Goal: Task Accomplishment & Management: Manage account settings

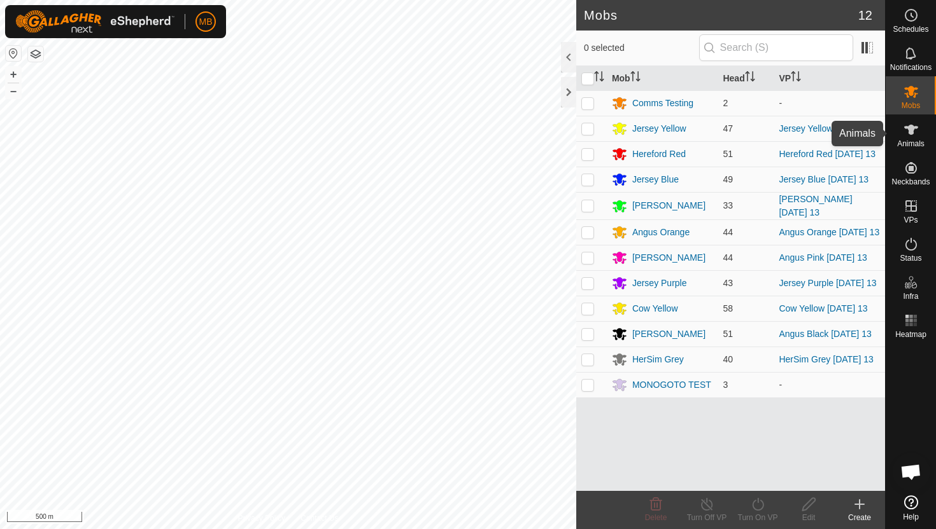
click at [912, 142] on span "Animals" at bounding box center [910, 144] width 27 height 8
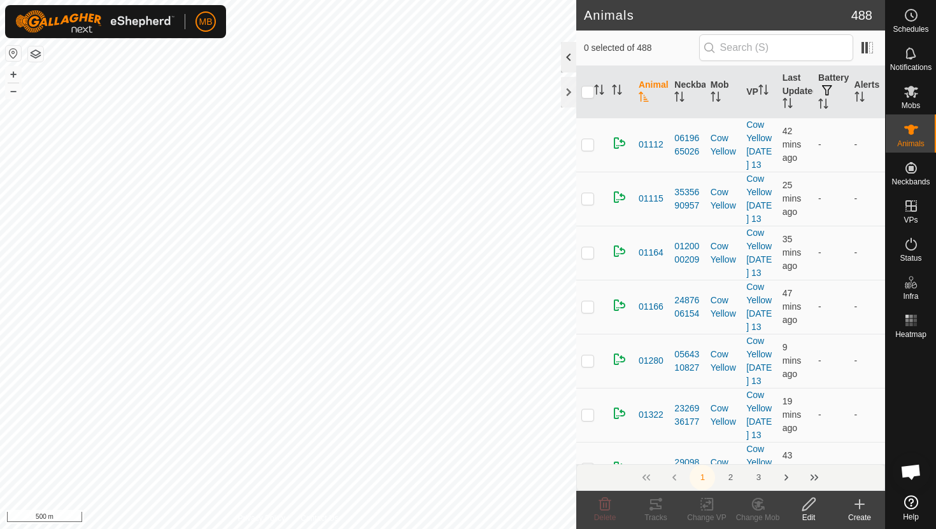
click at [571, 49] on div at bounding box center [568, 57] width 15 height 31
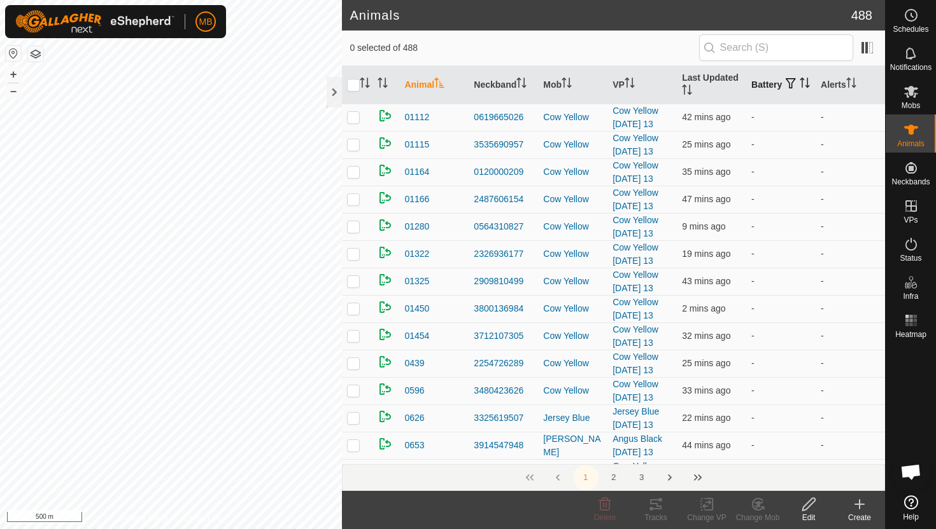
click at [799, 88] on icon "Activate to sort" at bounding box center [804, 83] width 10 height 10
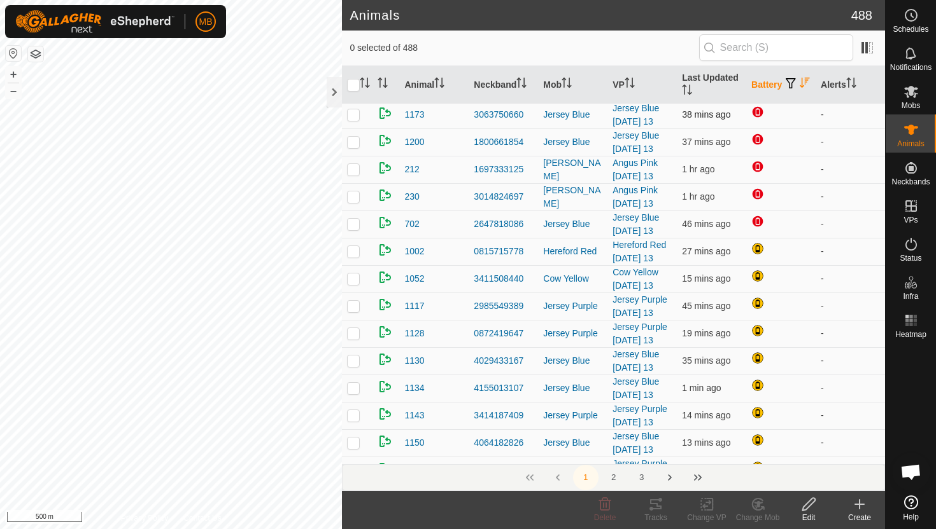
scroll to position [136, 0]
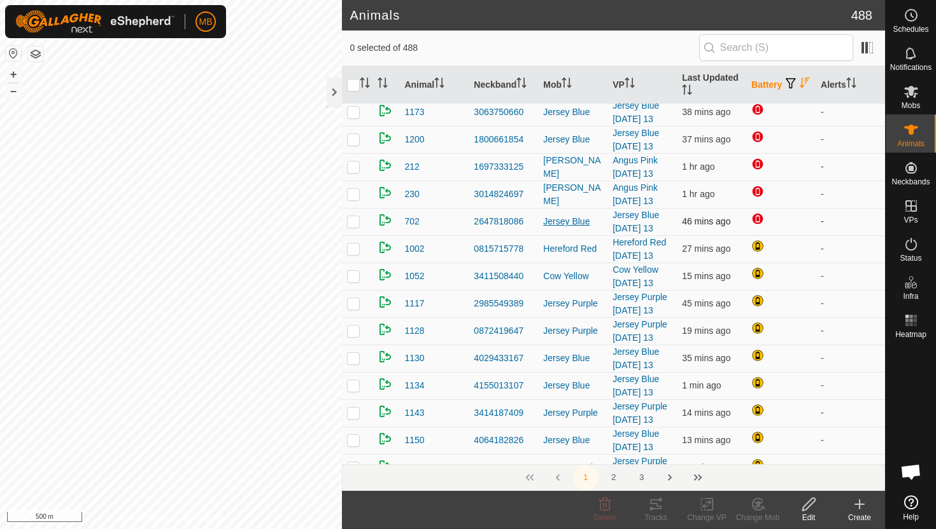
click at [558, 221] on div "Jersey Blue" at bounding box center [572, 221] width 59 height 13
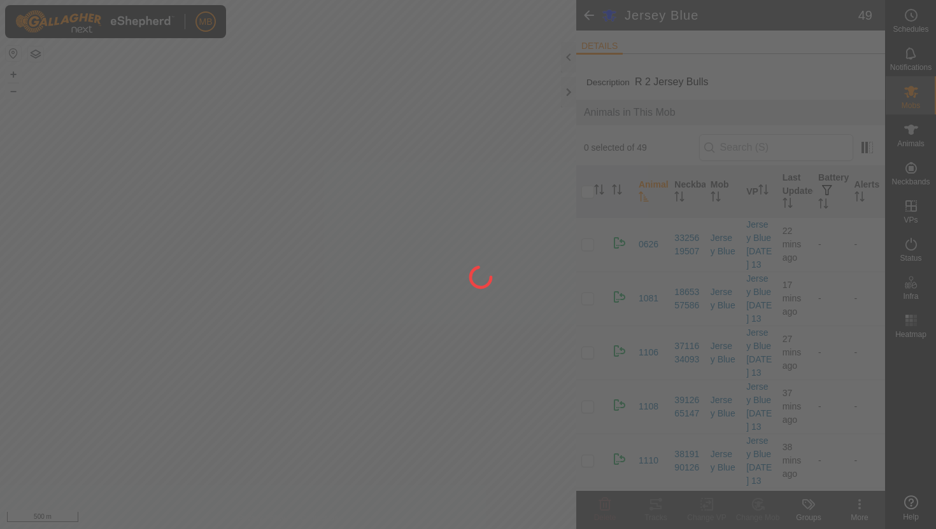
click at [919, 135] on div at bounding box center [468, 264] width 936 height 529
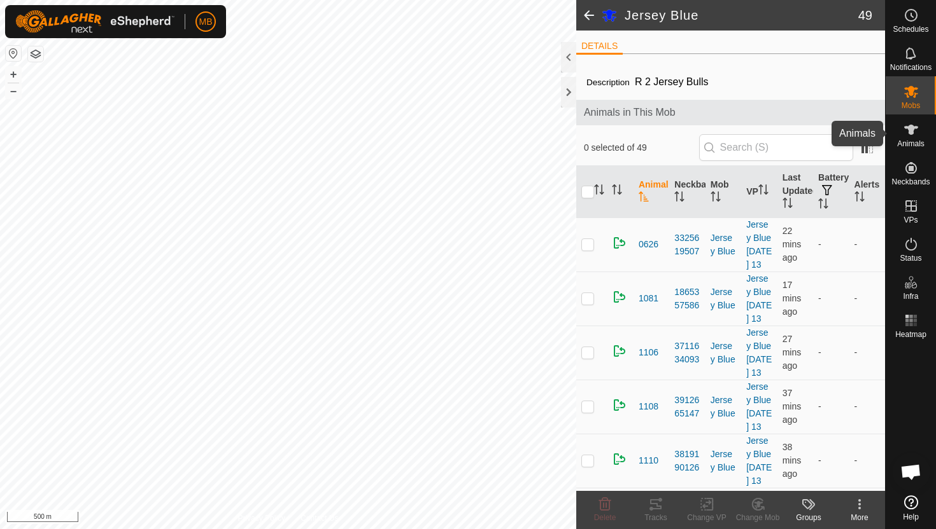
click at [919, 135] on es-animals-svg-icon at bounding box center [910, 130] width 23 height 20
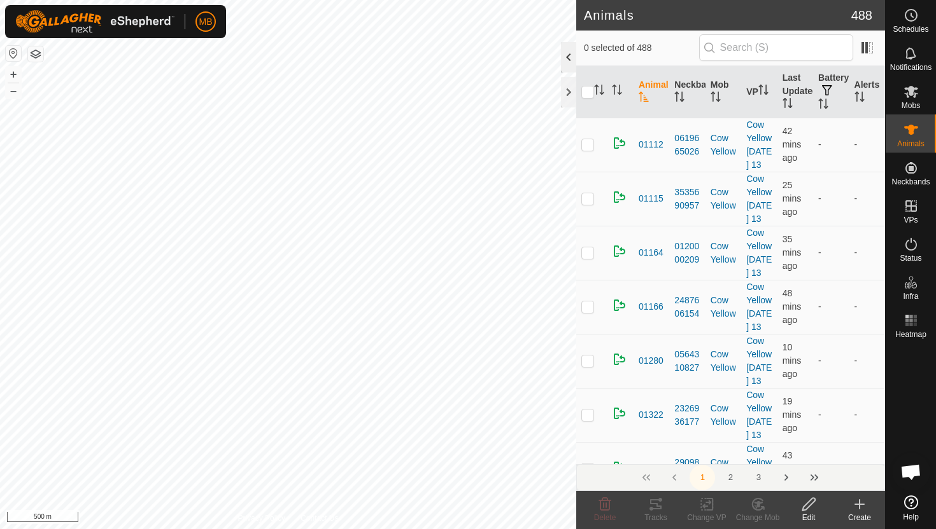
click at [563, 53] on div at bounding box center [568, 57] width 15 height 31
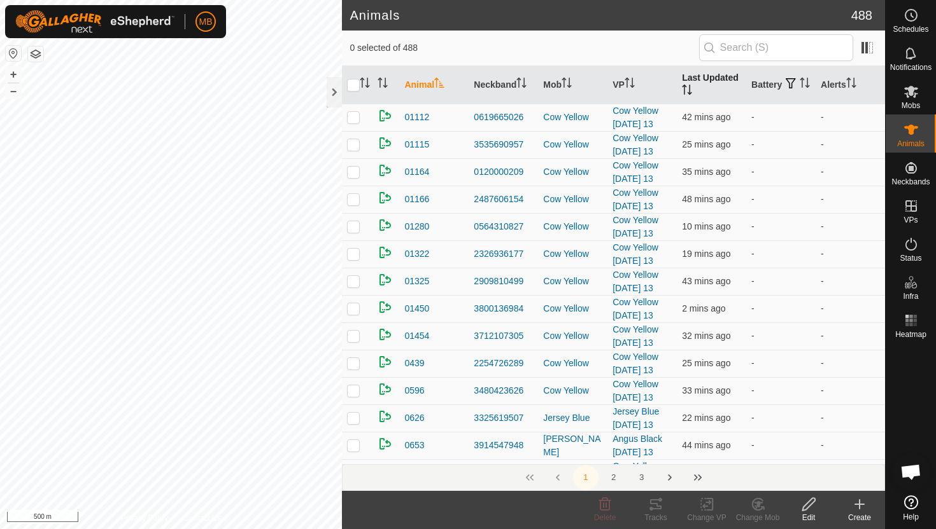
click at [745, 88] on th "Last Updated" at bounding box center [710, 85] width 69 height 38
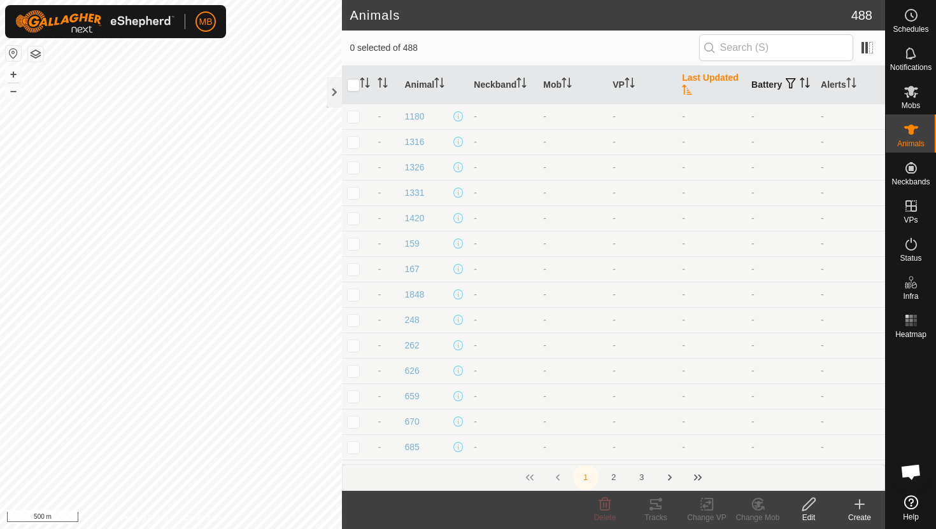
click at [799, 88] on icon "Activate to sort" at bounding box center [804, 83] width 10 height 10
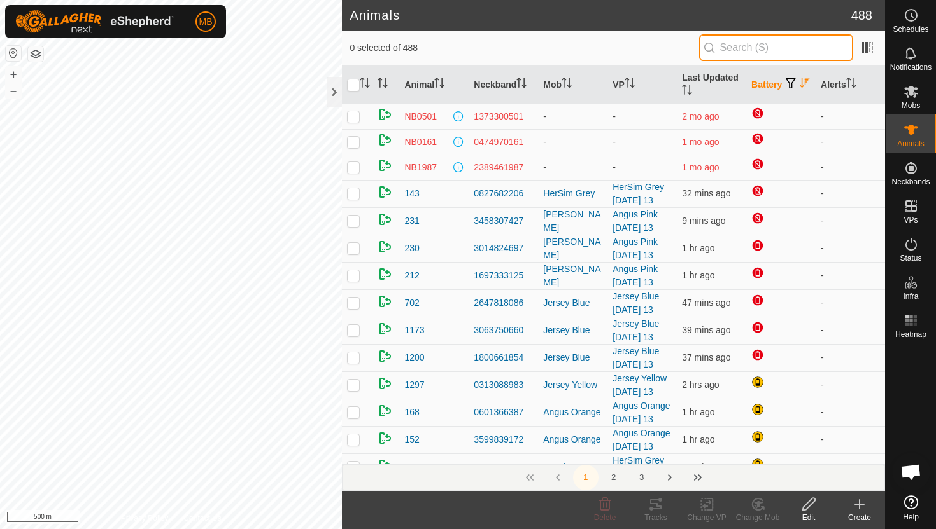
click at [740, 49] on input "text" at bounding box center [776, 47] width 154 height 27
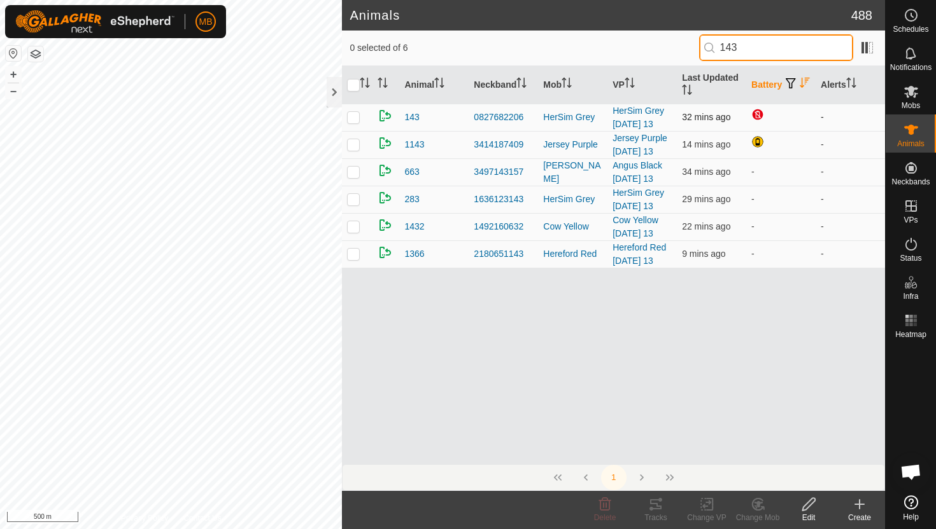
type input "143"
click at [359, 118] on p-checkbox at bounding box center [353, 117] width 13 height 10
checkbox input "true"
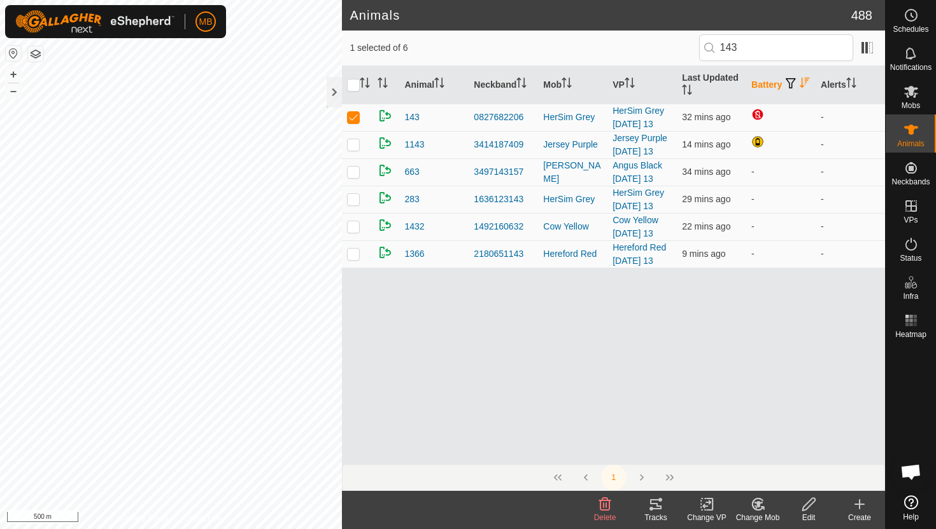
click at [815, 508] on icon at bounding box center [809, 504] width 16 height 15
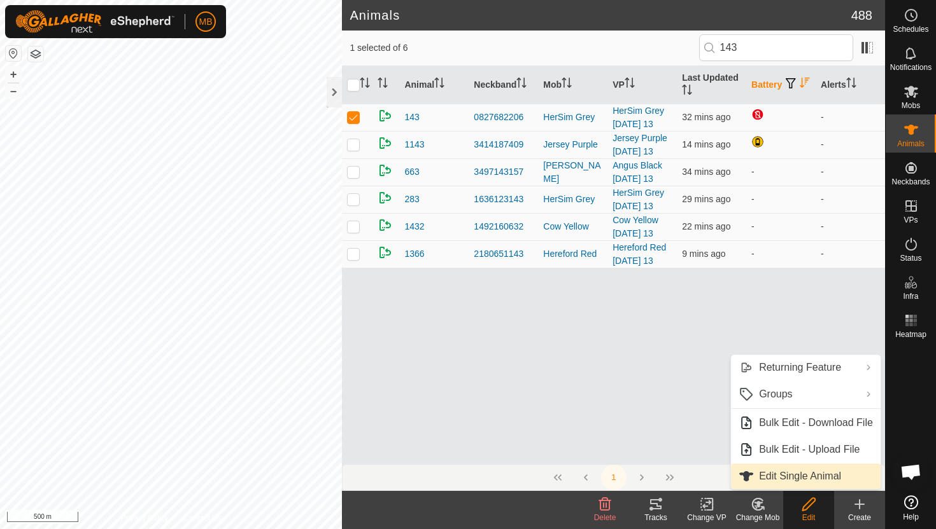
click at [773, 471] on span "Edit Single Animal" at bounding box center [800, 476] width 82 height 15
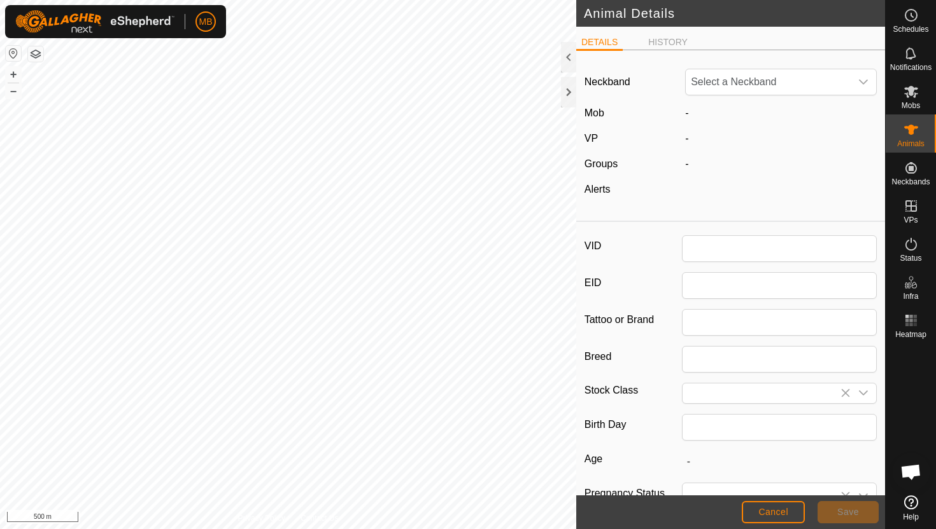
type input "143"
type input "459"
type input "04 Jun, 2025"
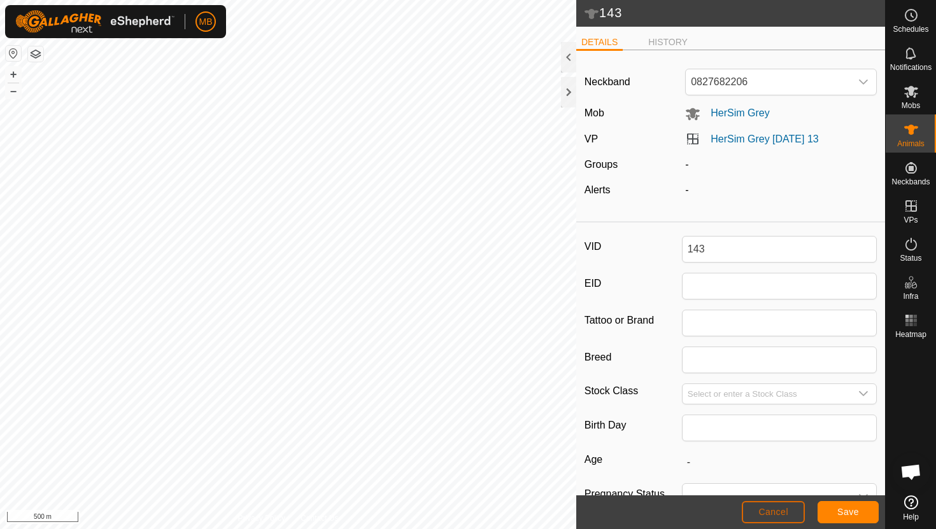
click at [763, 519] on button "Cancel" at bounding box center [772, 512] width 63 height 22
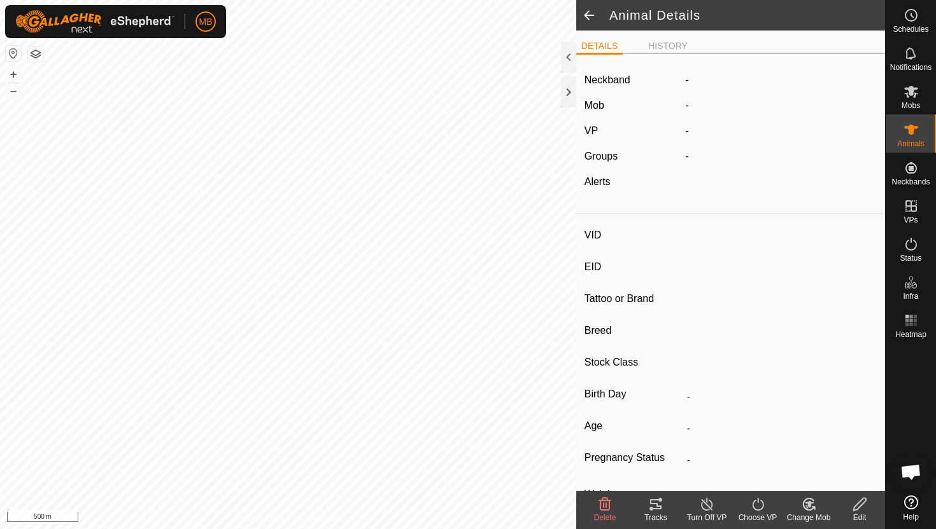
type input "143"
type input "-"
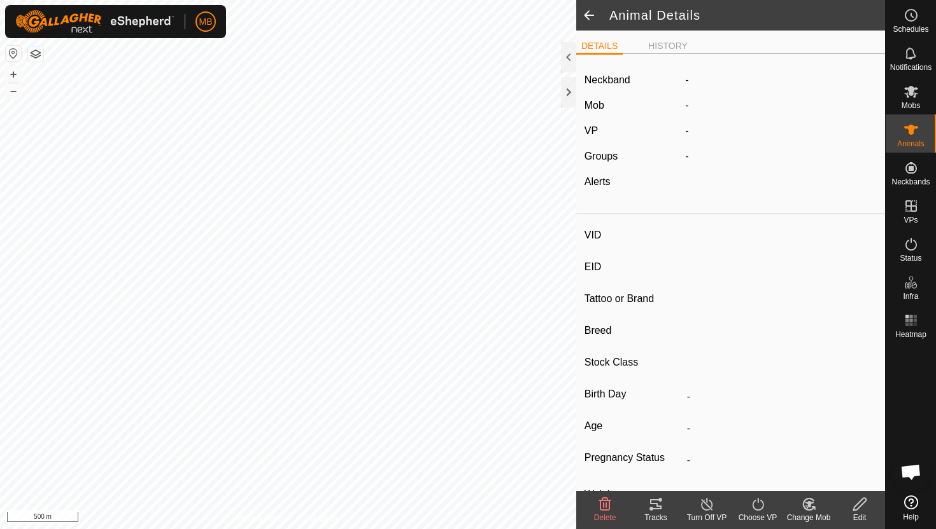
type input "459 kg"
type input "-"
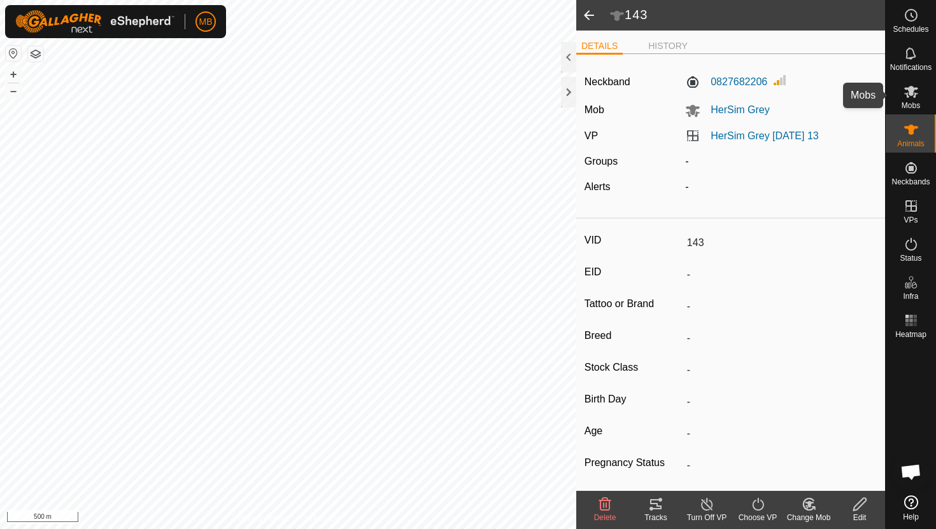
click at [916, 99] on icon at bounding box center [910, 91] width 15 height 15
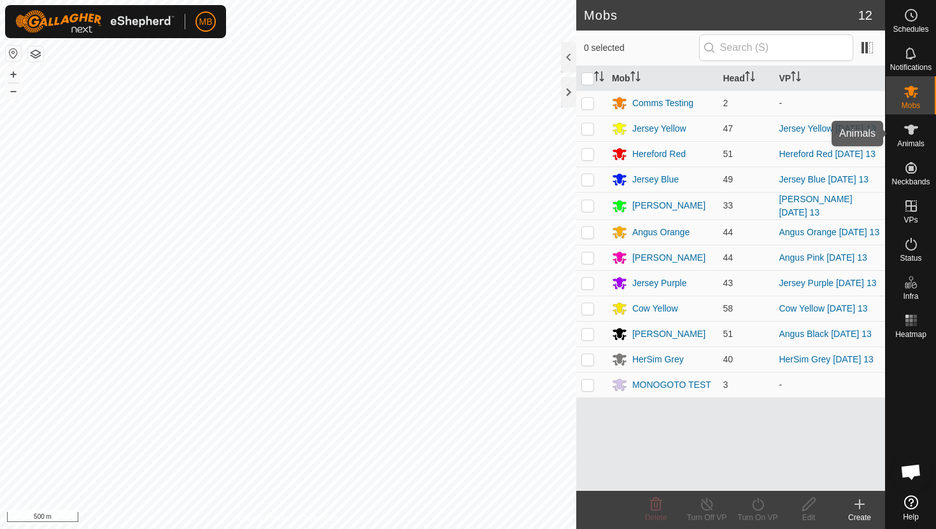
click at [916, 140] on span "Animals" at bounding box center [910, 144] width 27 height 8
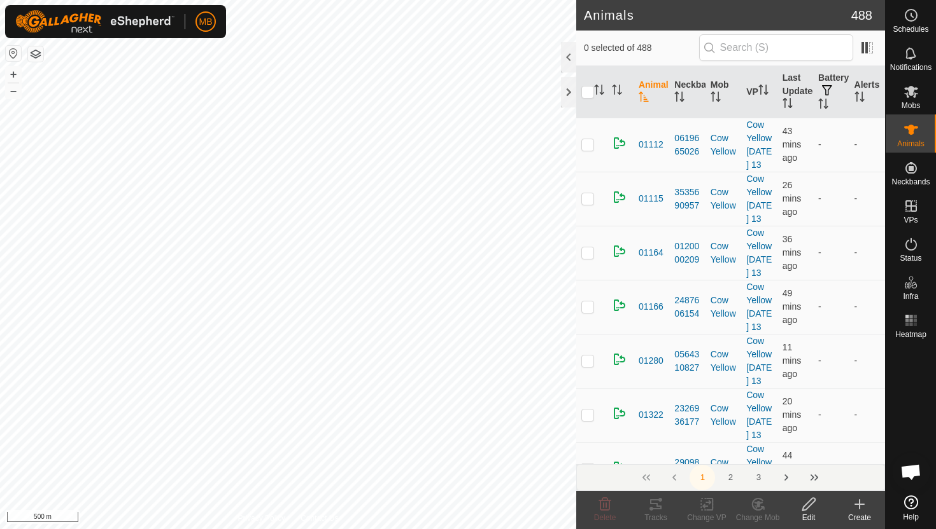
click at [800, 52] on input "text" at bounding box center [776, 47] width 154 height 27
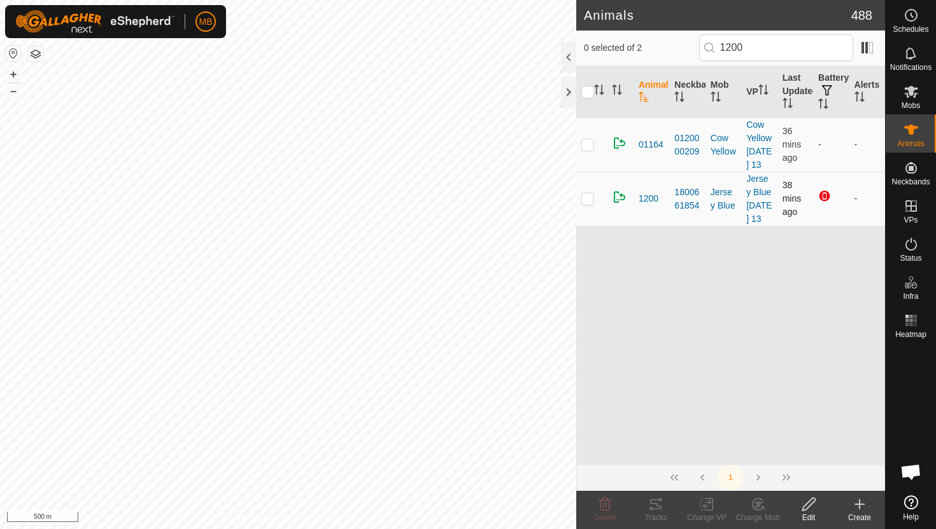
type input "1200"
click at [595, 218] on td at bounding box center [591, 199] width 31 height 54
checkbox input "true"
click at [807, 507] on icon at bounding box center [809, 504] width 16 height 15
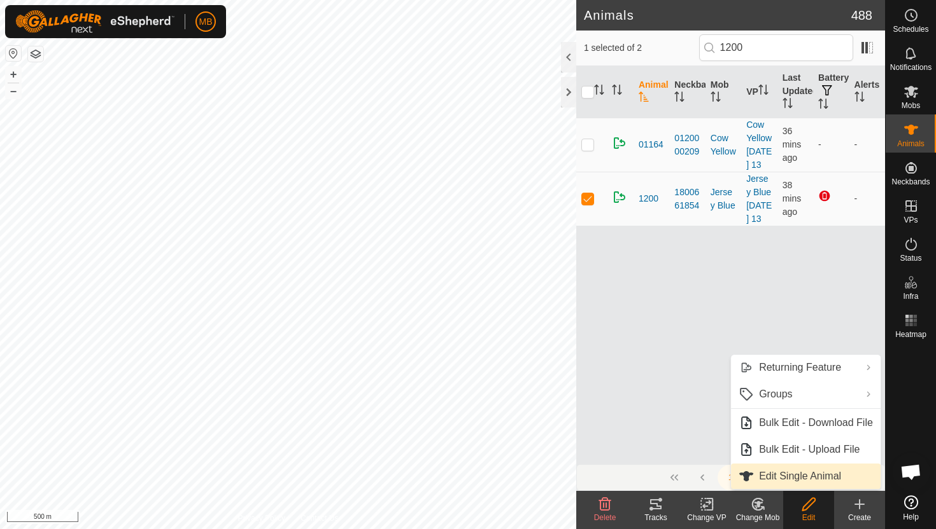
click at [795, 471] on link "Edit Single Animal" at bounding box center [806, 476] width 150 height 25
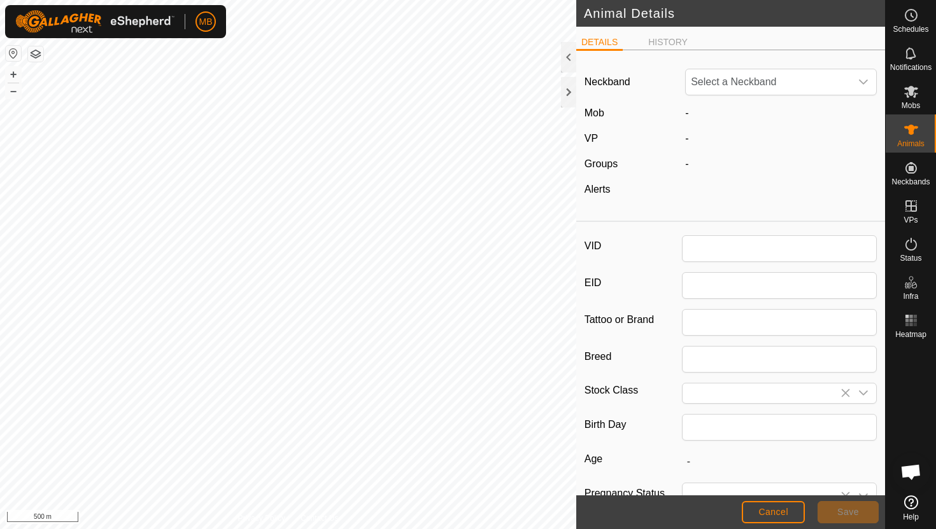
type input "1200"
type input "492"
type input "17 Feb, 2025"
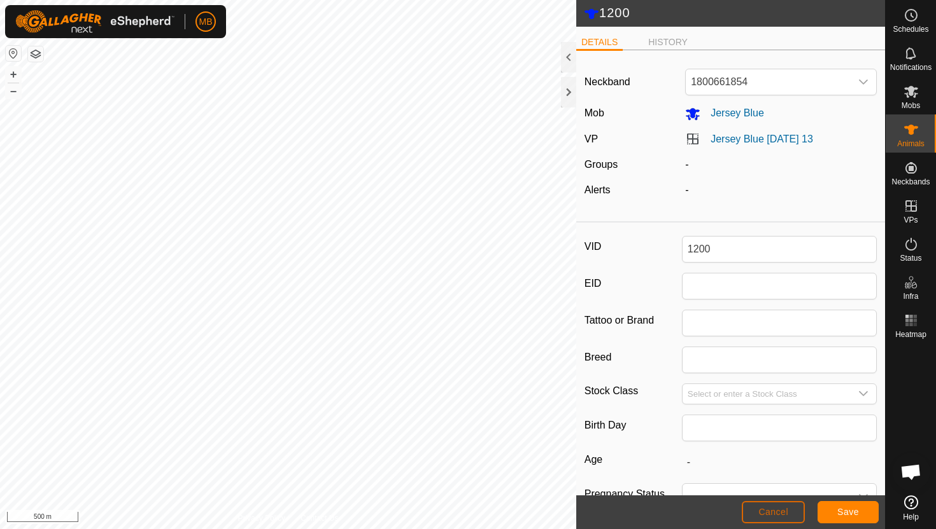
click at [773, 513] on span "Cancel" at bounding box center [773, 512] width 30 height 10
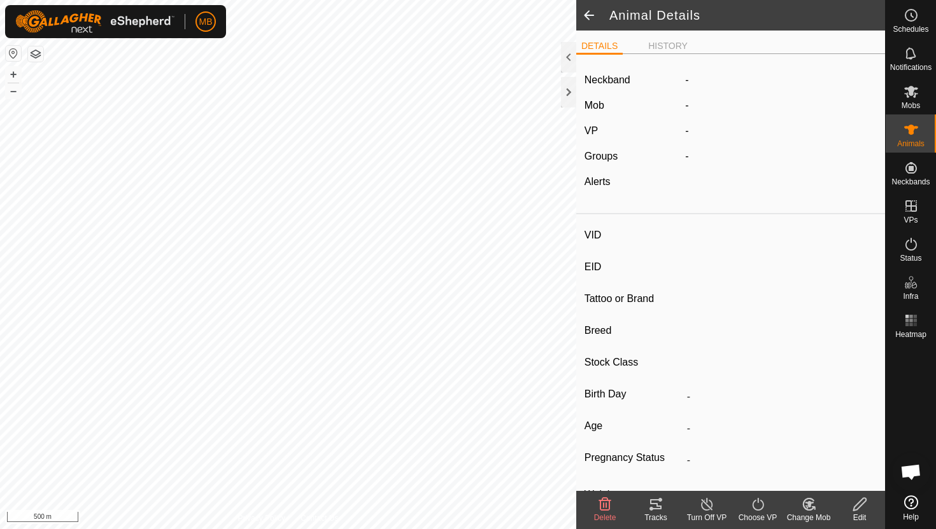
type input "1200"
type input "-"
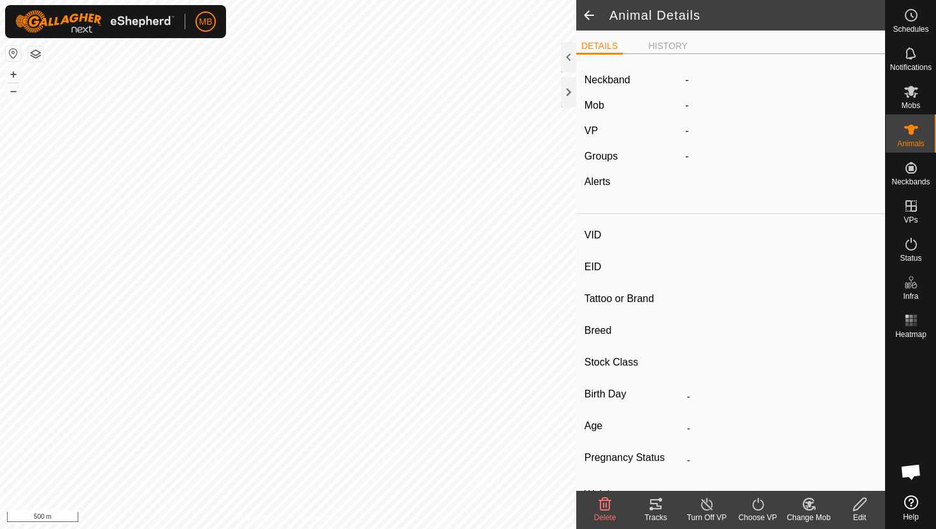
type input "492 kg"
type input "-"
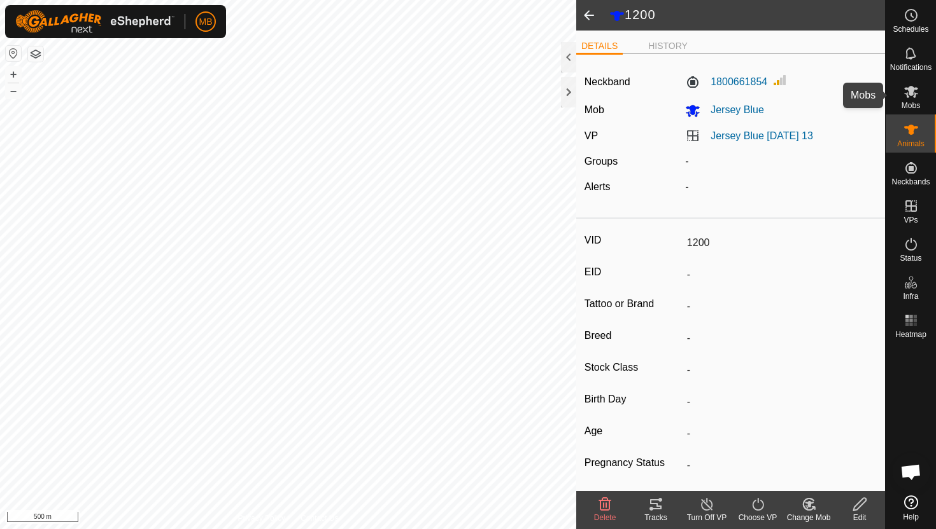
click at [916, 94] on icon at bounding box center [911, 92] width 14 height 12
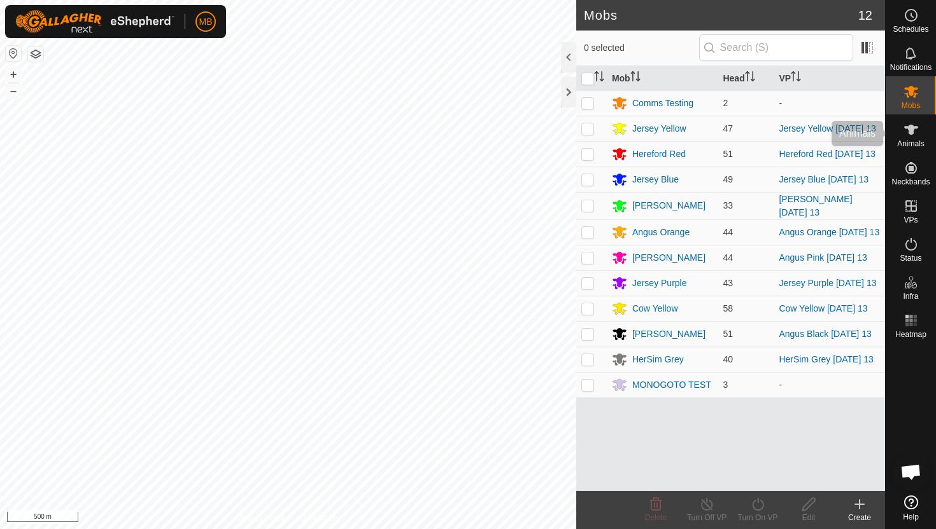
click at [911, 134] on icon at bounding box center [911, 130] width 14 height 10
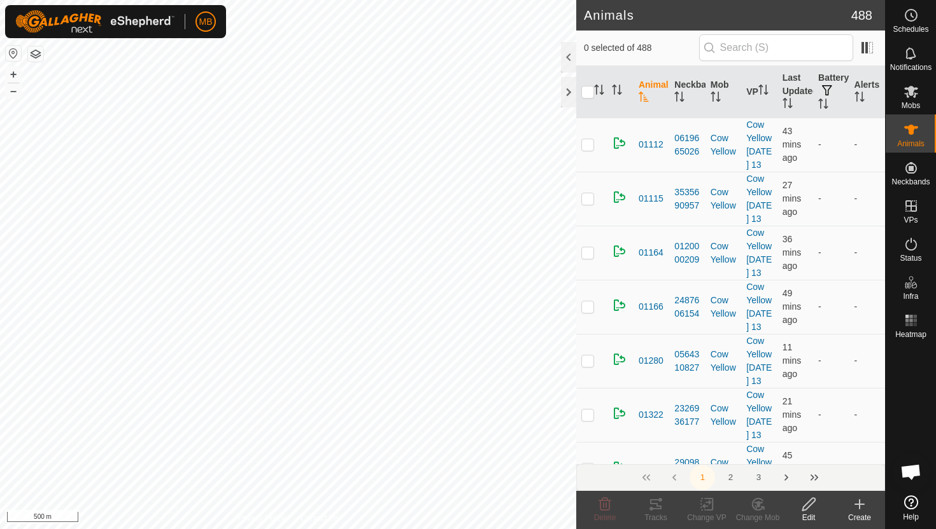
click at [780, 41] on input "text" at bounding box center [776, 47] width 154 height 27
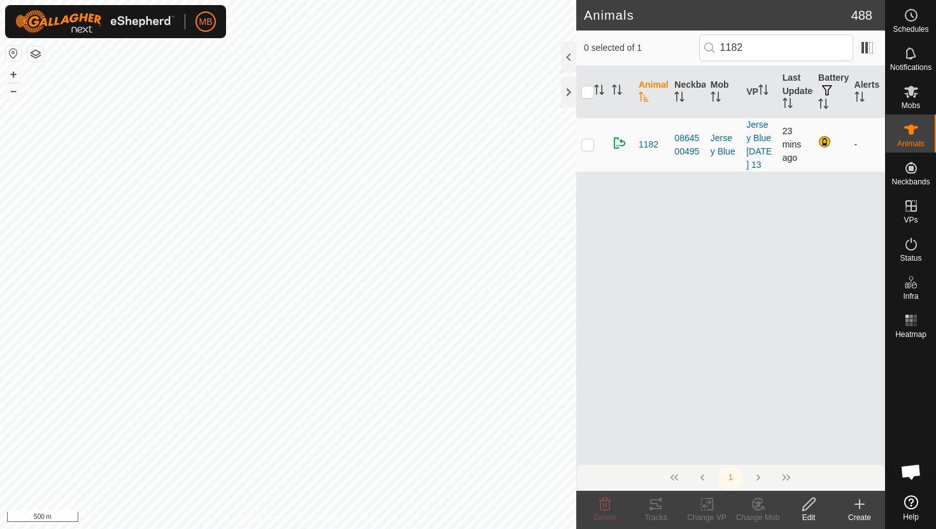
type input "1182"
click at [596, 148] on td at bounding box center [591, 145] width 31 height 54
checkbox input "true"
click at [810, 508] on icon at bounding box center [809, 504] width 16 height 15
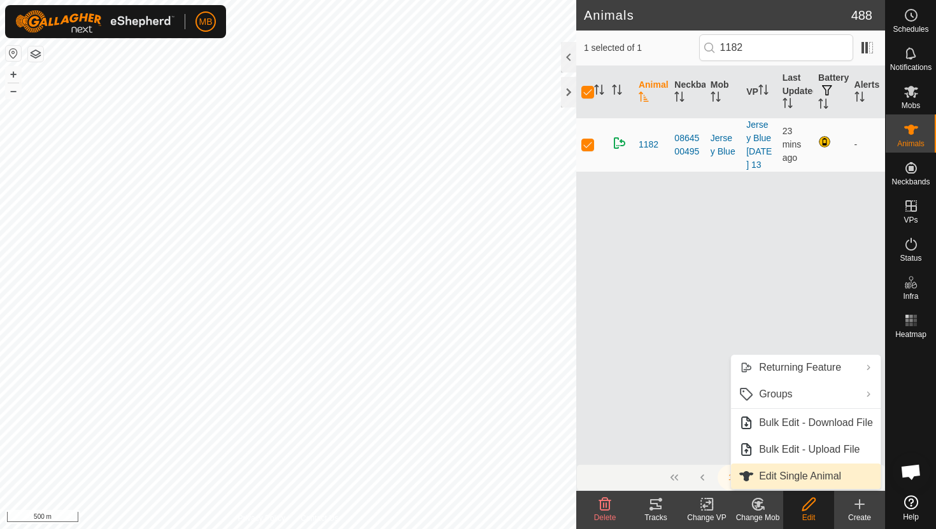
click at [802, 481] on link "Edit Single Animal" at bounding box center [806, 476] width 150 height 25
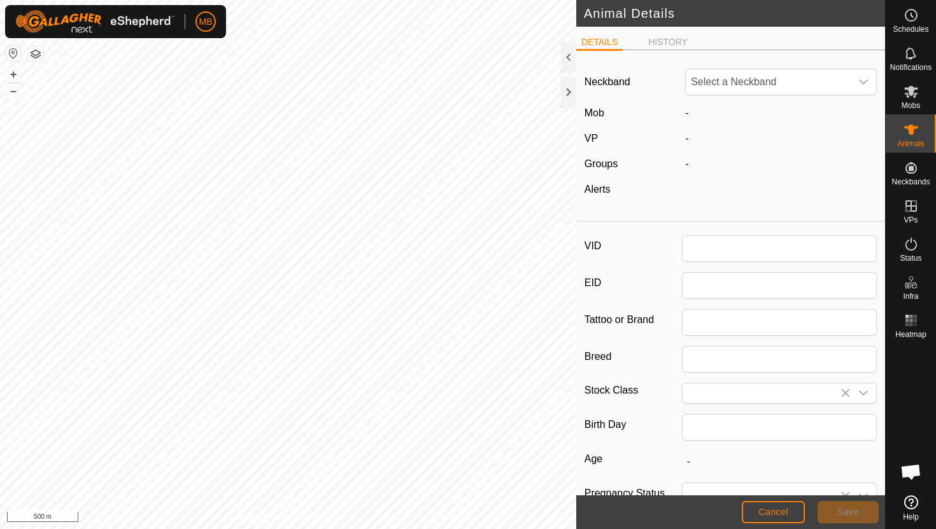
type input "1182"
type input "416"
type input "17 Feb, 2025"
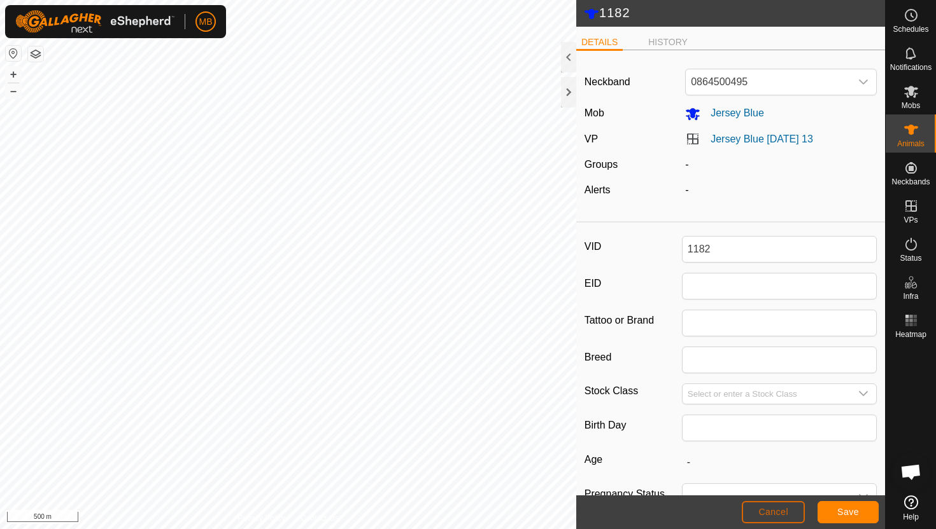
click at [770, 514] on span "Cancel" at bounding box center [773, 512] width 30 height 10
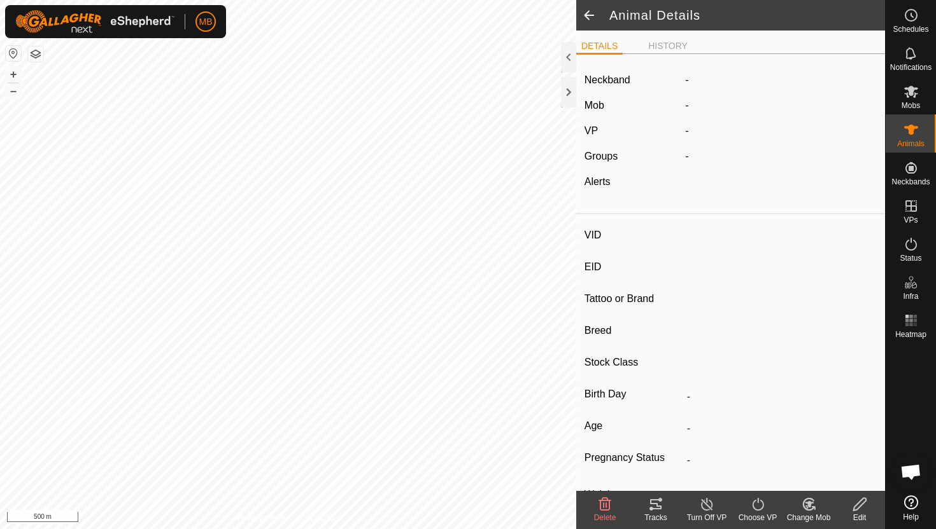
type input "1182"
type input "-"
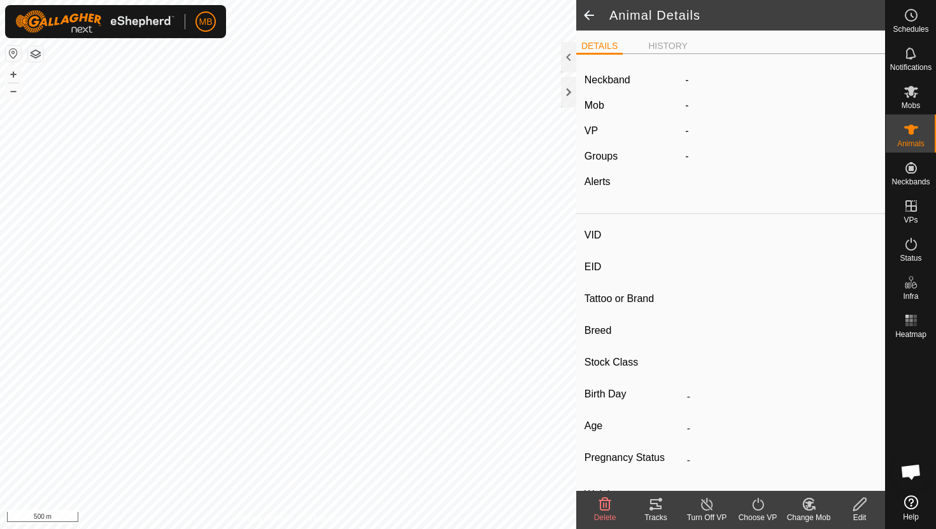
type input "416 kg"
type input "-"
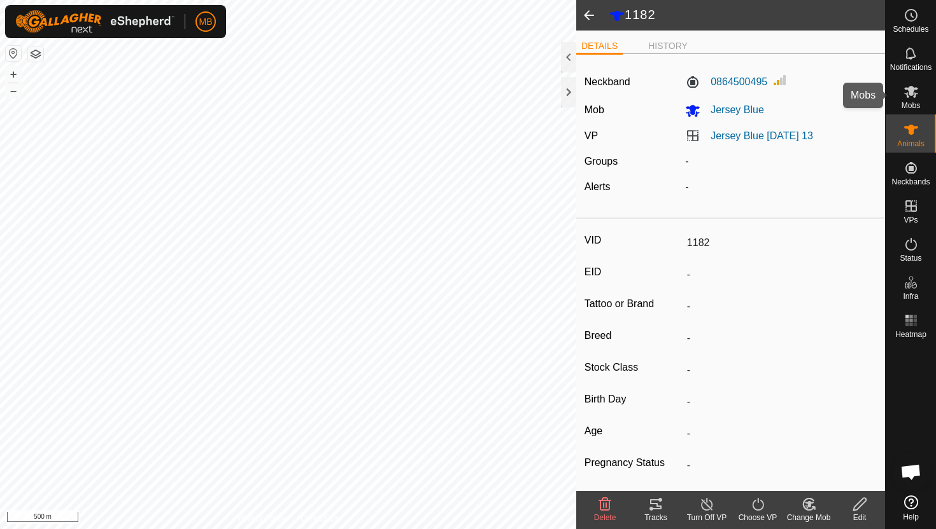
click at [916, 90] on icon at bounding box center [910, 91] width 15 height 15
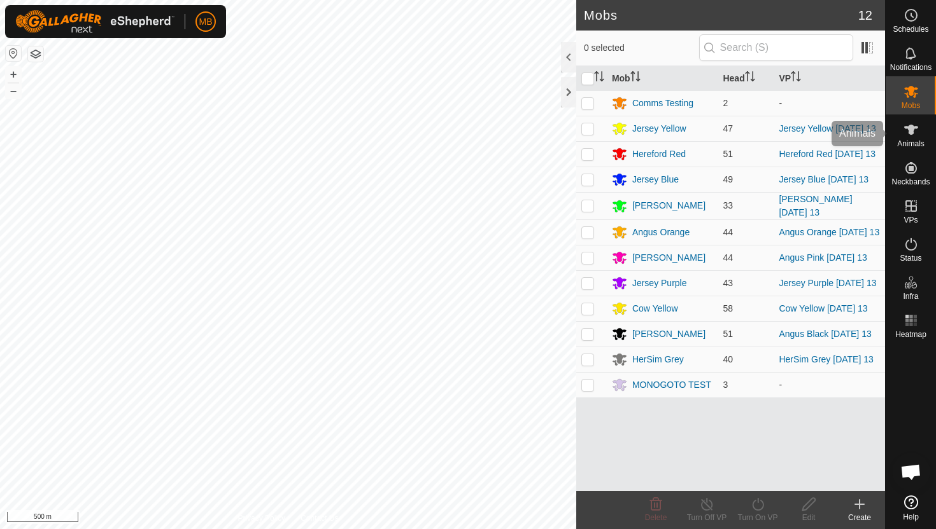
click at [904, 140] on span "Animals" at bounding box center [910, 144] width 27 height 8
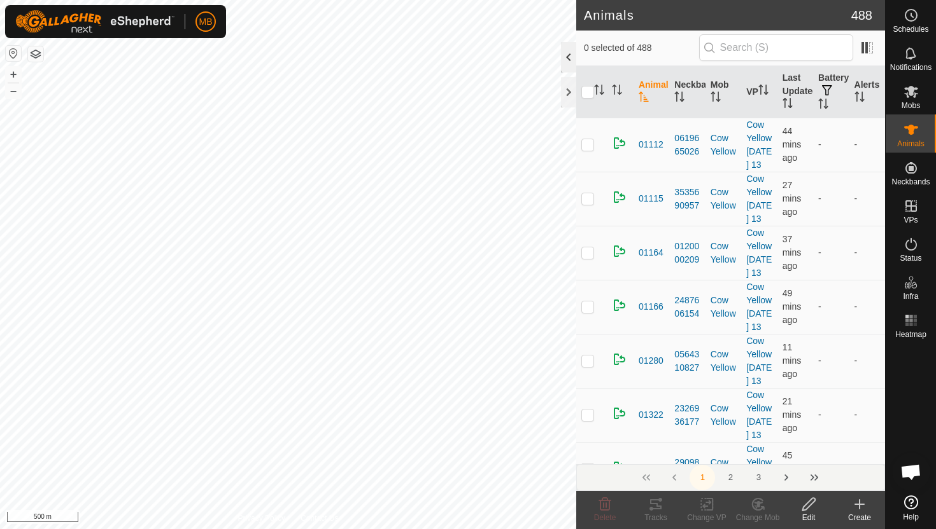
click at [564, 50] on div at bounding box center [568, 57] width 15 height 31
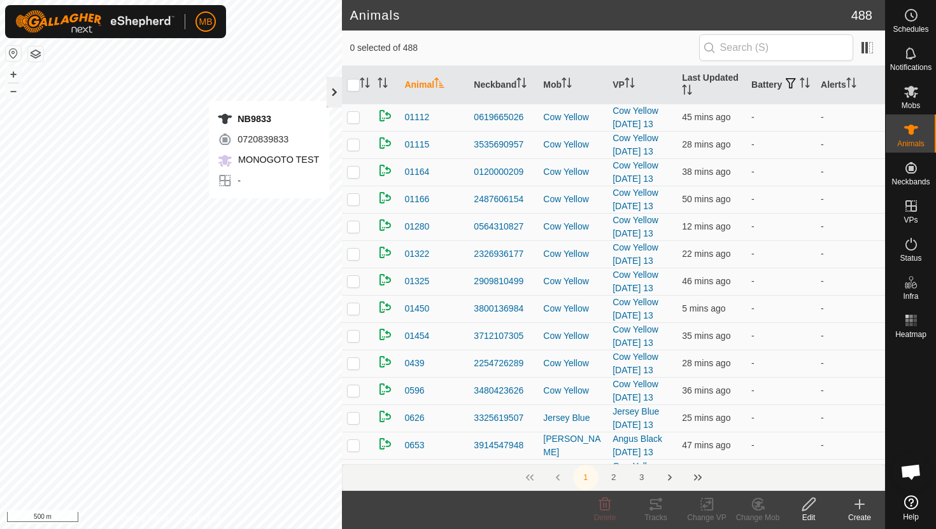
click at [334, 84] on div at bounding box center [333, 92] width 15 height 31
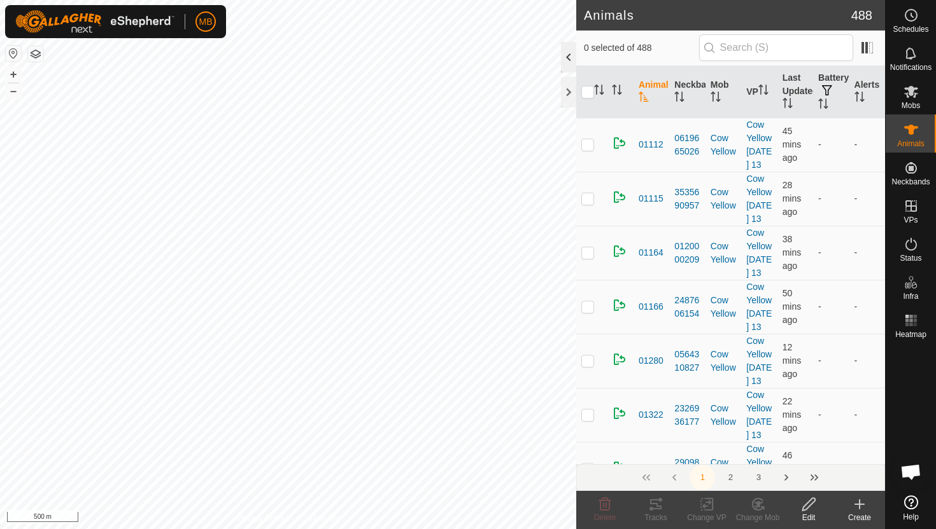
click at [569, 54] on div at bounding box center [568, 57] width 15 height 31
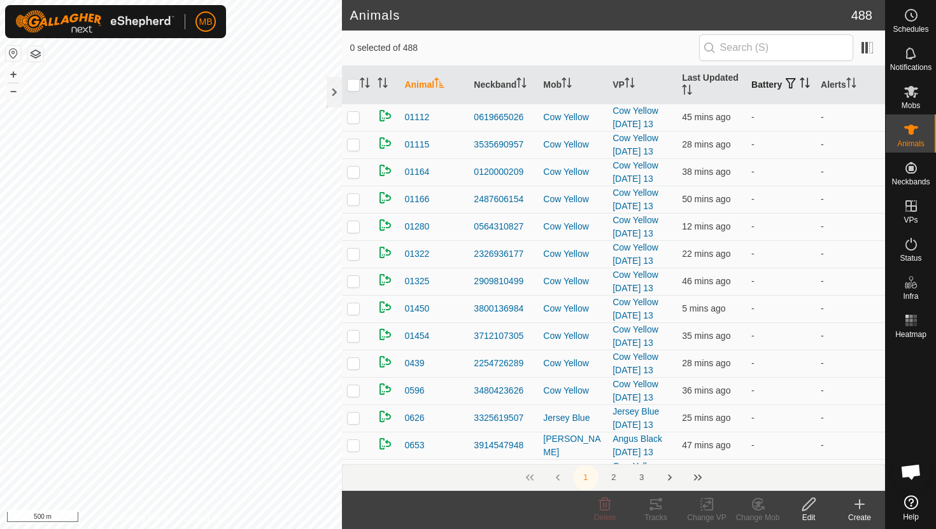
click at [799, 88] on icon "Activate to sort" at bounding box center [804, 83] width 10 height 10
click at [800, 88] on icon "Activate to sort" at bounding box center [805, 83] width 10 height 10
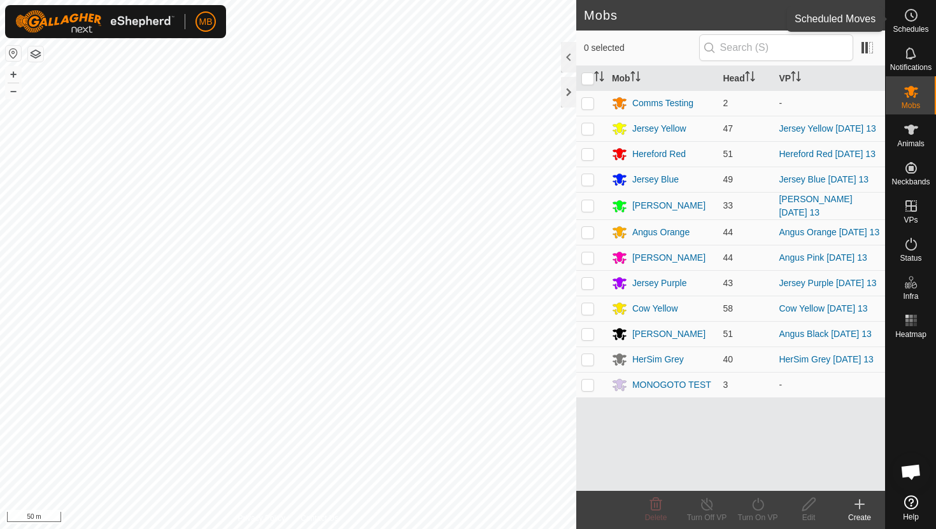
click at [907, 21] on icon at bounding box center [910, 15] width 15 height 15
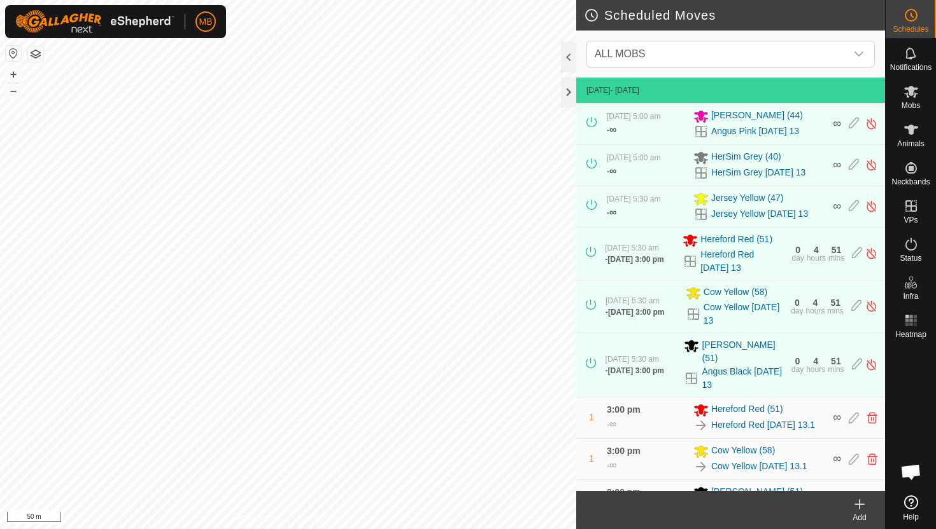
scroll to position [195, 0]
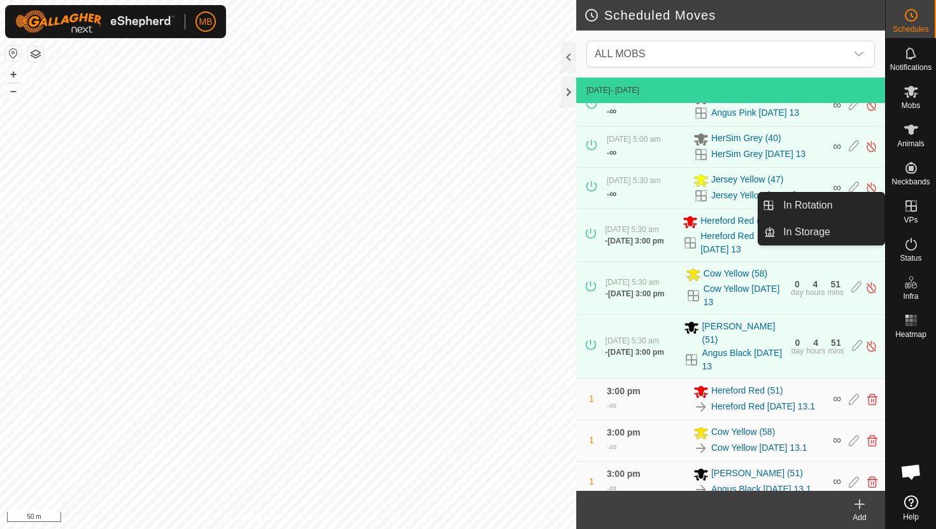
click at [911, 206] on icon at bounding box center [910, 205] width 11 height 11
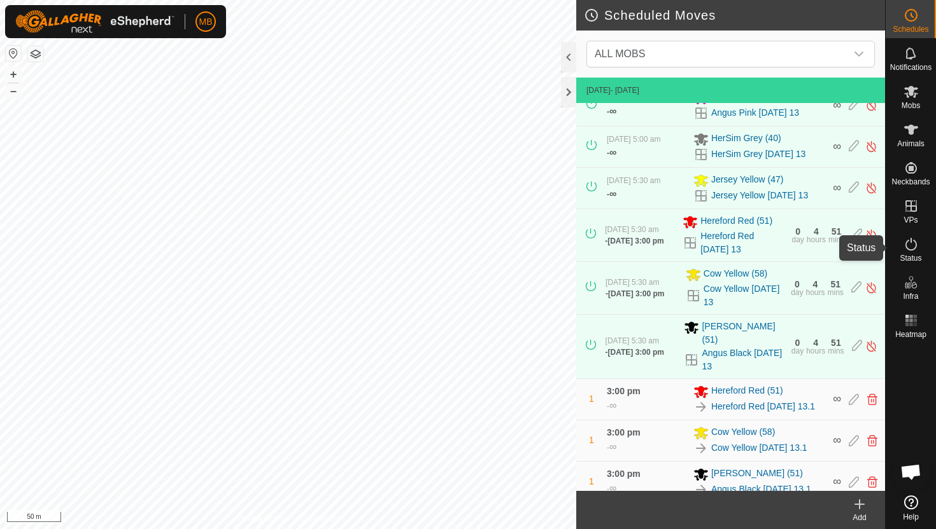
click at [909, 242] on icon at bounding box center [910, 244] width 15 height 15
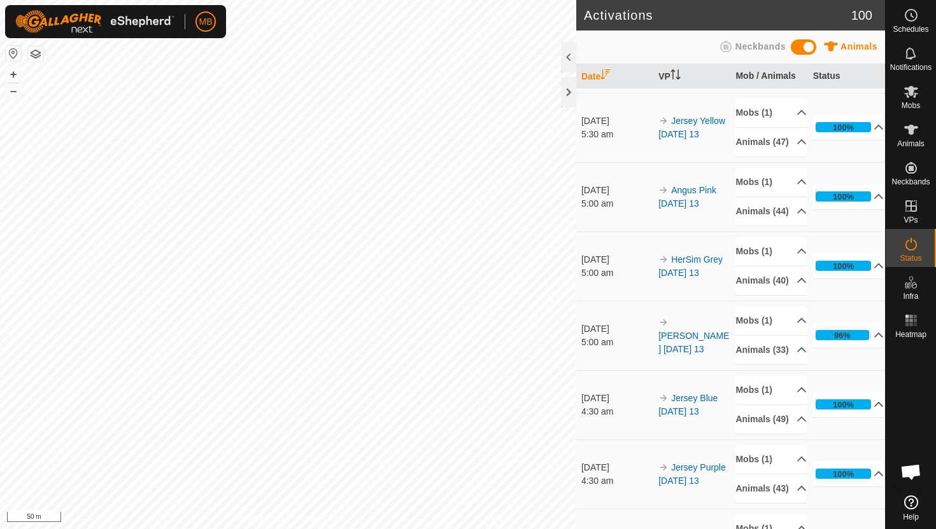
scroll to position [207, 0]
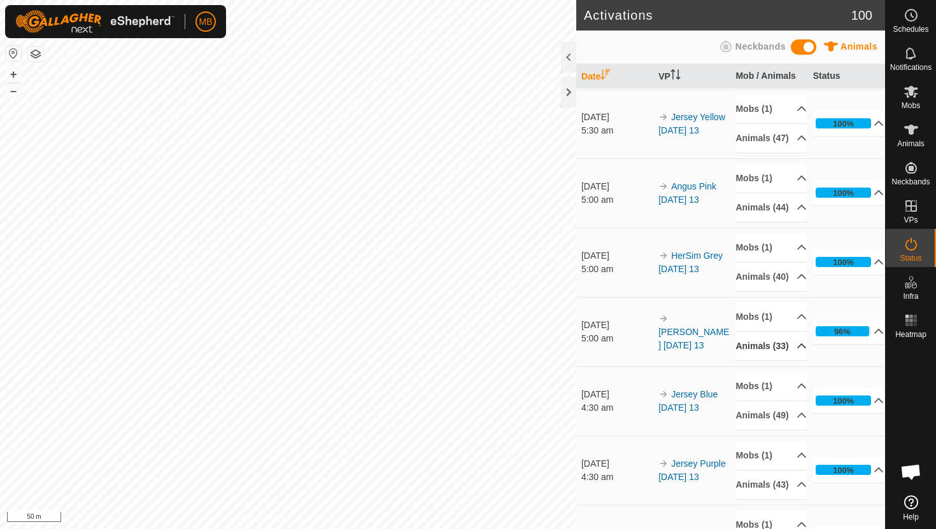
click at [795, 361] on p-accordion-header "Animals (33)" at bounding box center [770, 346] width 71 height 29
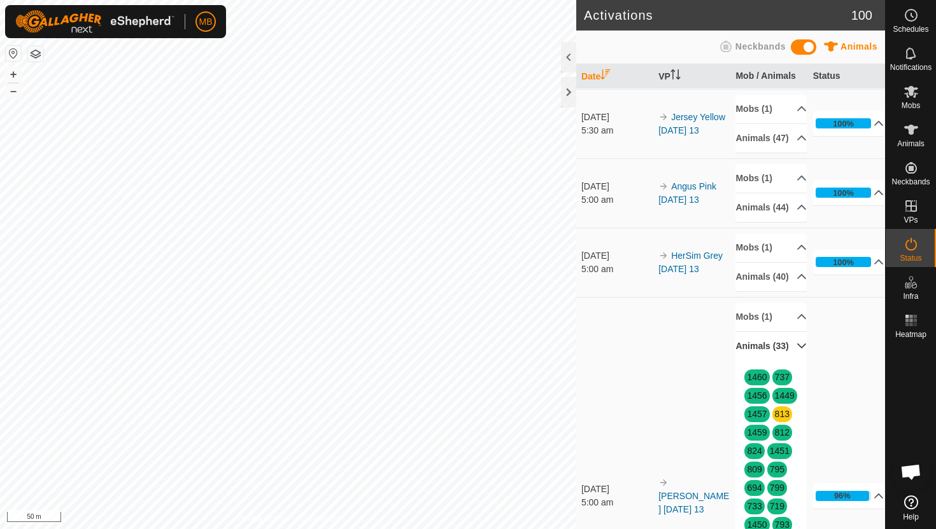
click at [795, 361] on p-accordion-header "Animals (33)" at bounding box center [770, 346] width 71 height 29
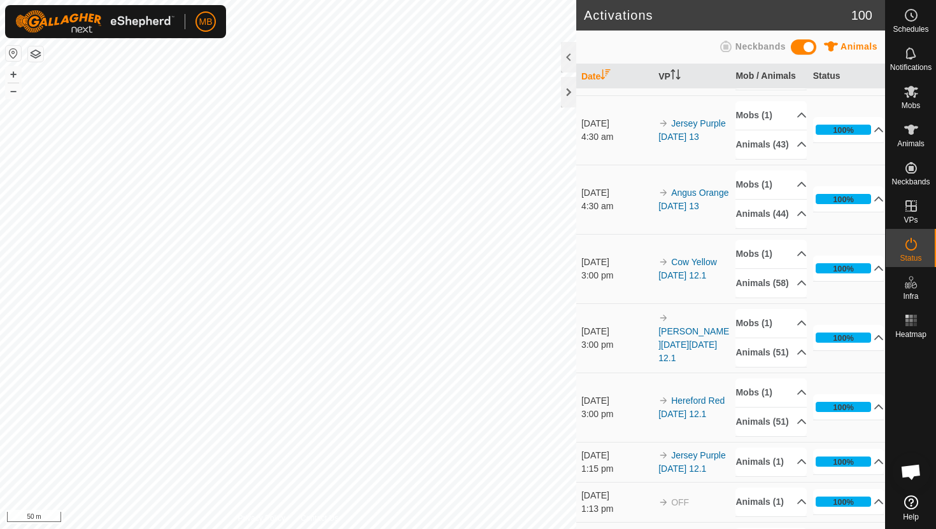
scroll to position [550, 0]
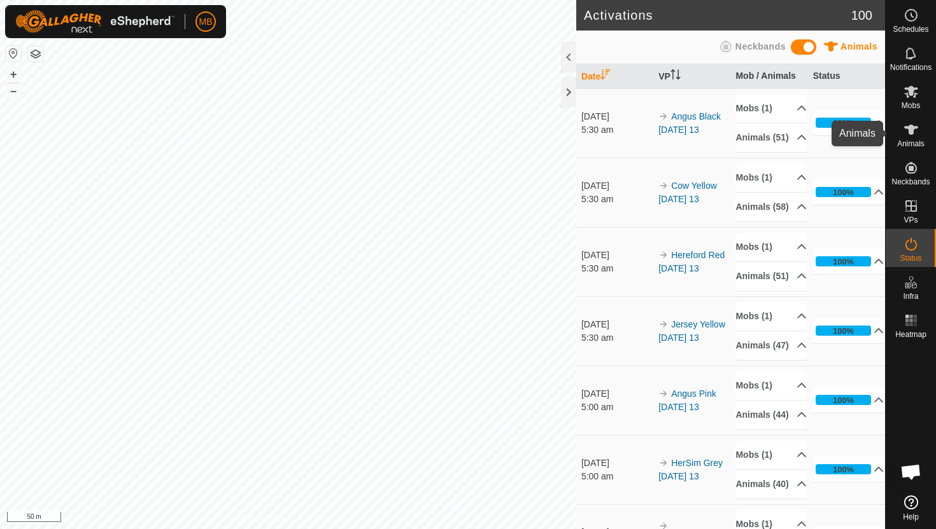
click at [908, 132] on icon at bounding box center [910, 129] width 15 height 15
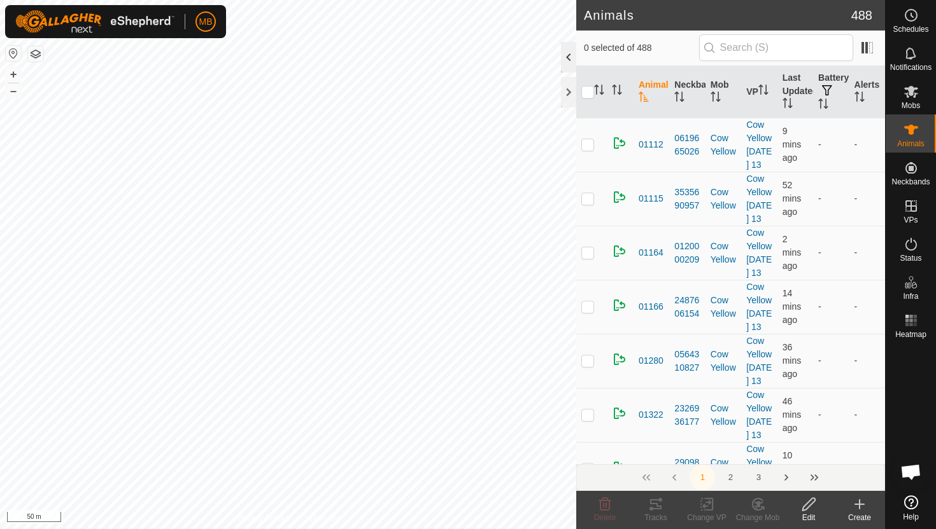
click at [566, 57] on div at bounding box center [568, 57] width 15 height 31
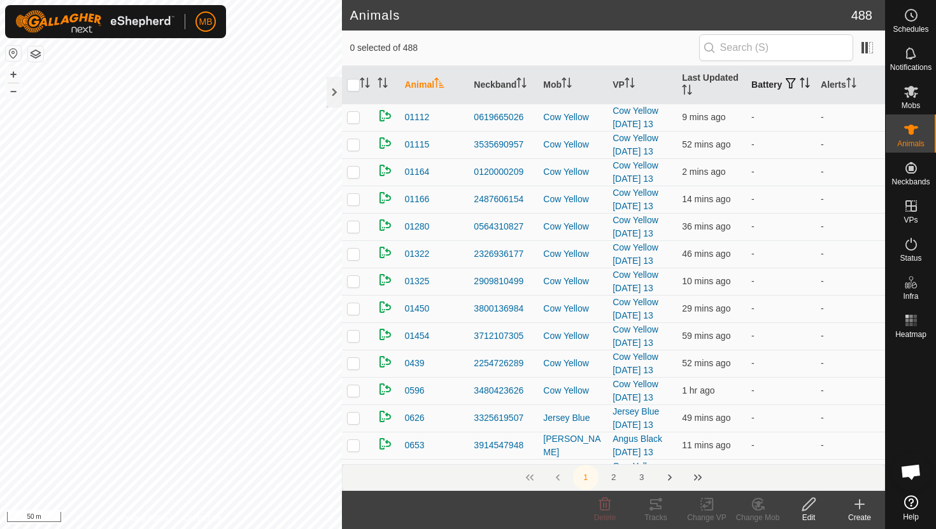
click at [807, 88] on icon "Activate to sort" at bounding box center [807, 83] width 1 height 10
click at [799, 88] on icon "Activate to sort" at bounding box center [804, 83] width 10 height 10
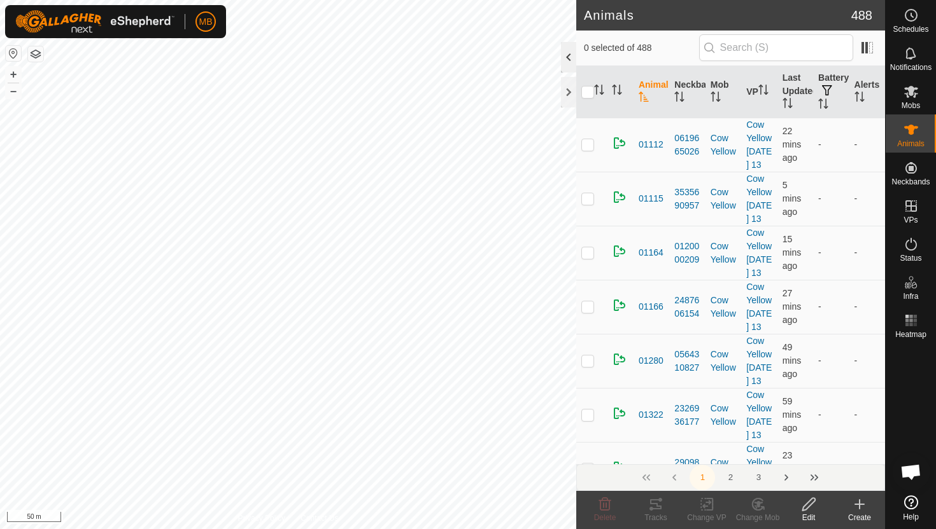
click at [566, 60] on div at bounding box center [568, 57] width 15 height 31
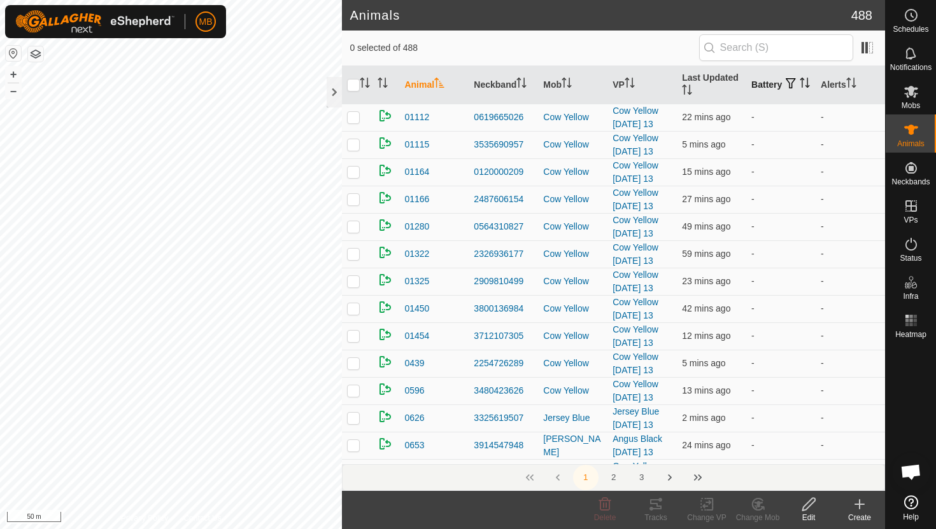
click at [801, 88] on icon "Activate to sort" at bounding box center [801, 83] width 1 height 10
click at [799, 88] on icon "Activate to sort" at bounding box center [804, 83] width 10 height 10
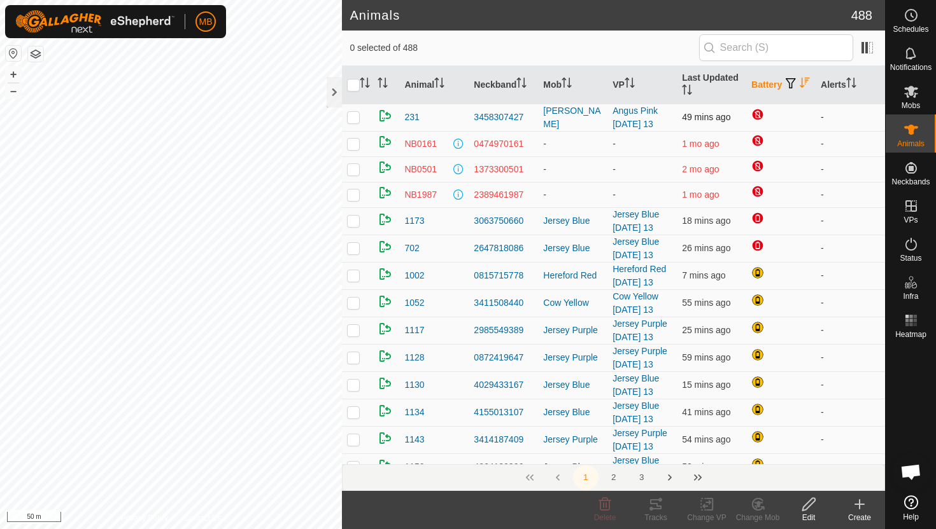
click at [352, 115] on div "Animals 488 0 selected of 488 Animal Neckband Mob VP Last Updated Battery Alert…" at bounding box center [442, 264] width 885 height 529
click at [14, 93] on button "–" at bounding box center [13, 90] width 15 height 15
click at [353, 246] on p-checkbox at bounding box center [353, 248] width 13 height 10
checkbox input "false"
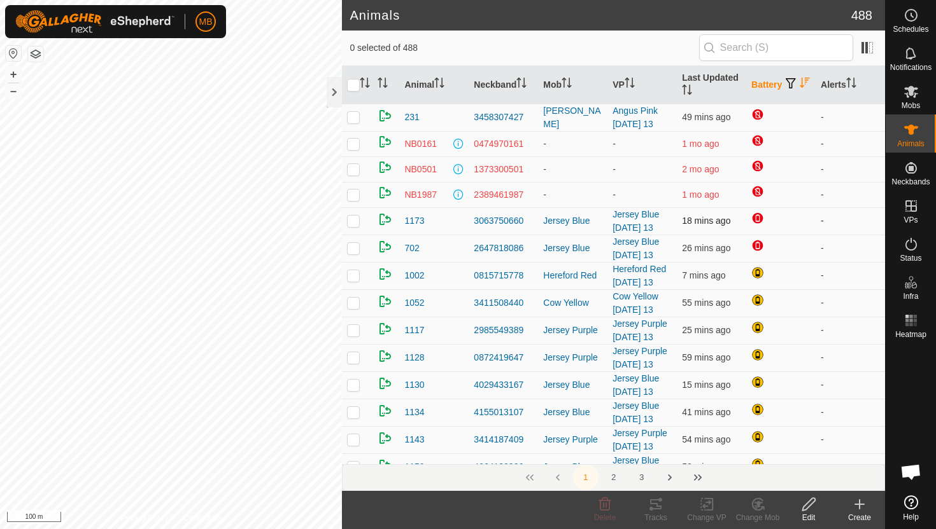
click at [354, 215] on td at bounding box center [357, 220] width 31 height 27
checkbox input "false"
click at [763, 50] on input "text" at bounding box center [776, 47] width 154 height 27
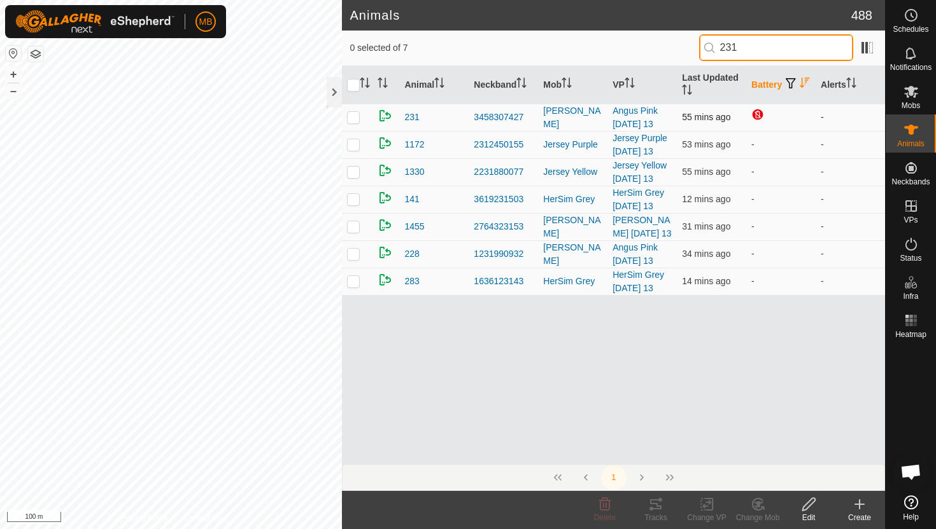
type input "231"
click at [354, 115] on p-checkbox at bounding box center [353, 117] width 13 height 10
checkbox input "true"
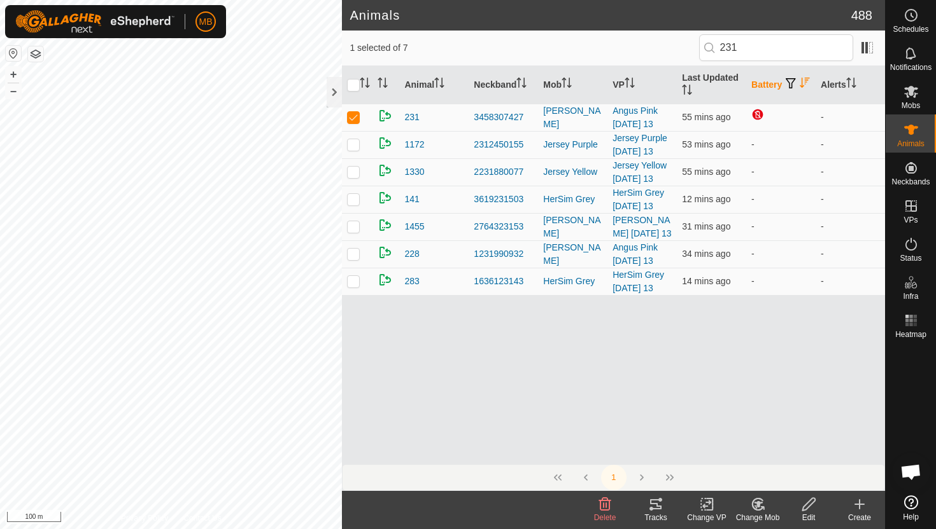
click at [807, 501] on icon at bounding box center [809, 504] width 16 height 15
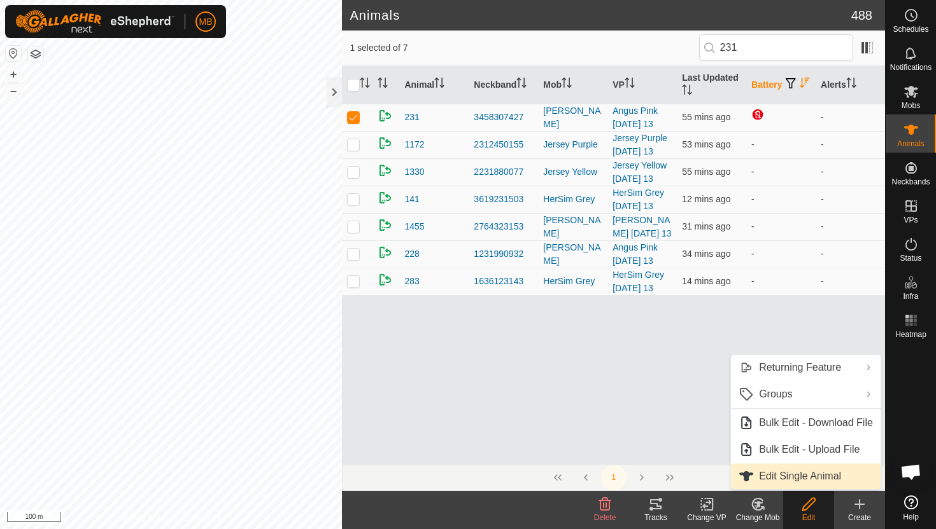
click at [807, 477] on link "Edit Single Animal" at bounding box center [806, 476] width 150 height 25
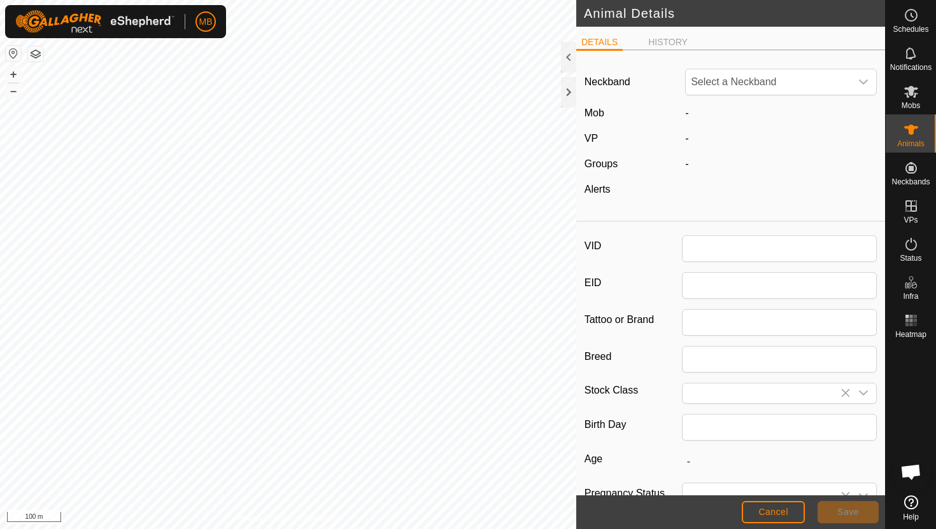
type input "231"
type input "428"
type input "[DATE]"
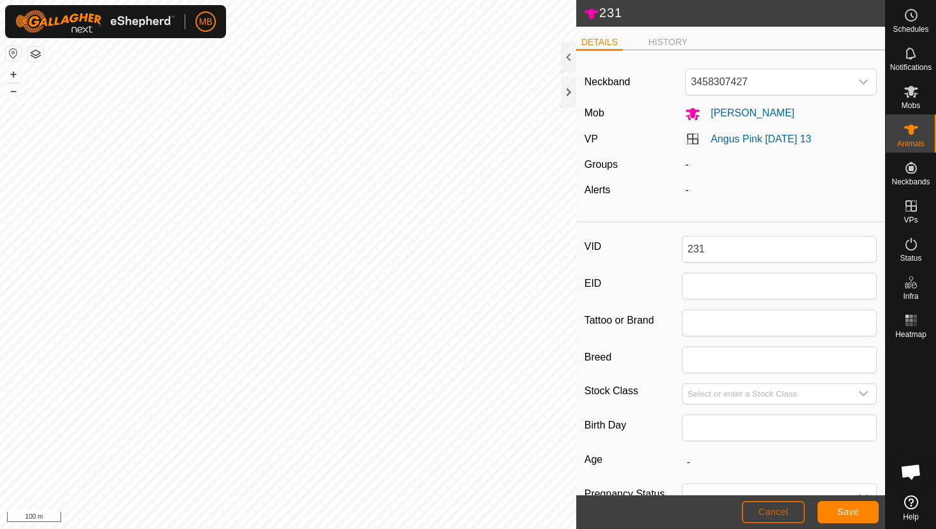
click at [790, 512] on button "Cancel" at bounding box center [772, 512] width 63 height 22
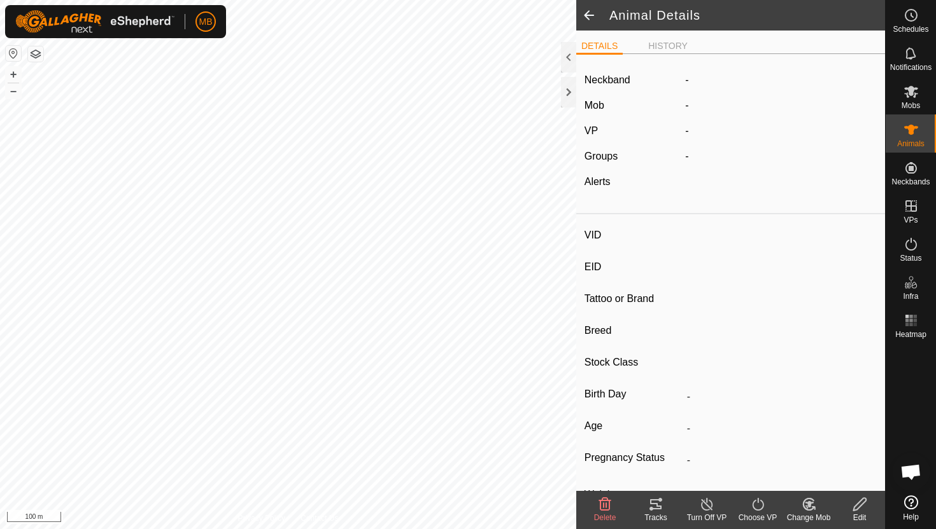
type input "231"
type input "-"
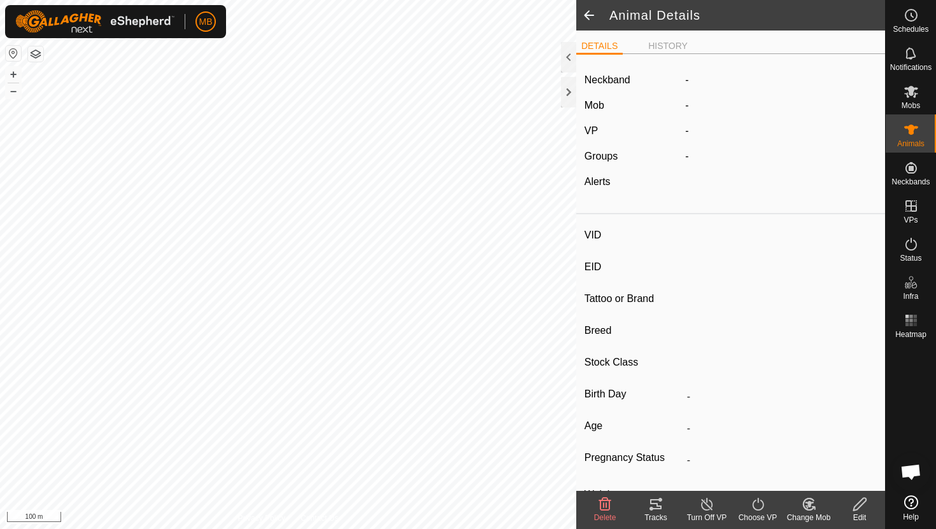
type input "428 kg"
type input "-"
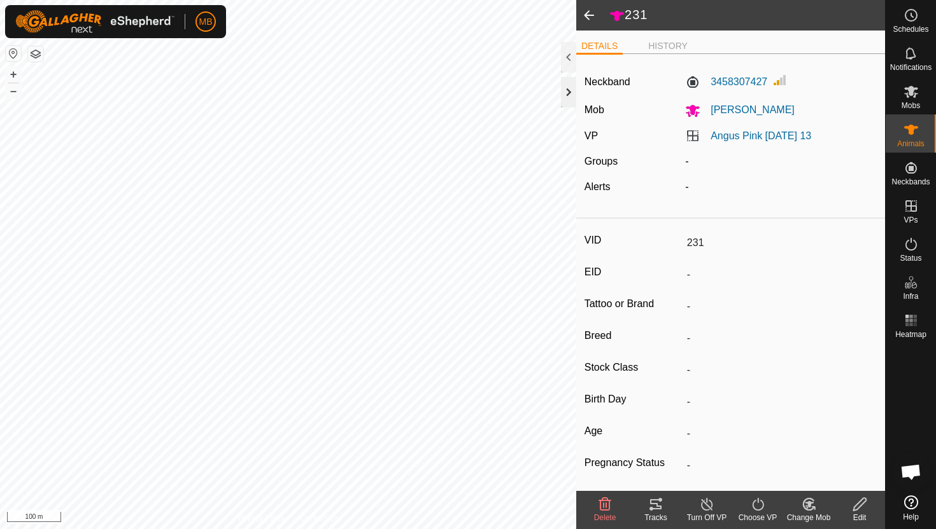
click at [565, 94] on div at bounding box center [568, 92] width 15 height 31
click at [913, 127] on icon at bounding box center [911, 130] width 14 height 10
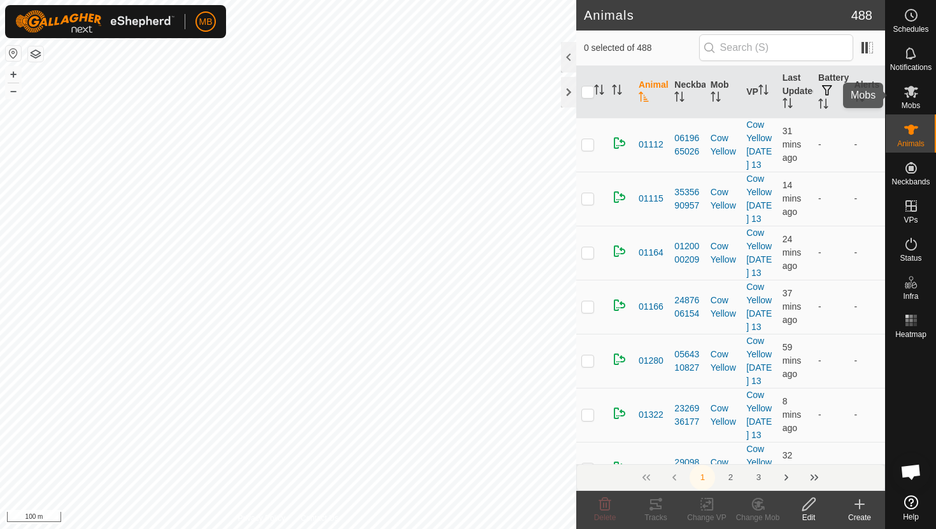
click at [913, 92] on icon at bounding box center [910, 91] width 15 height 15
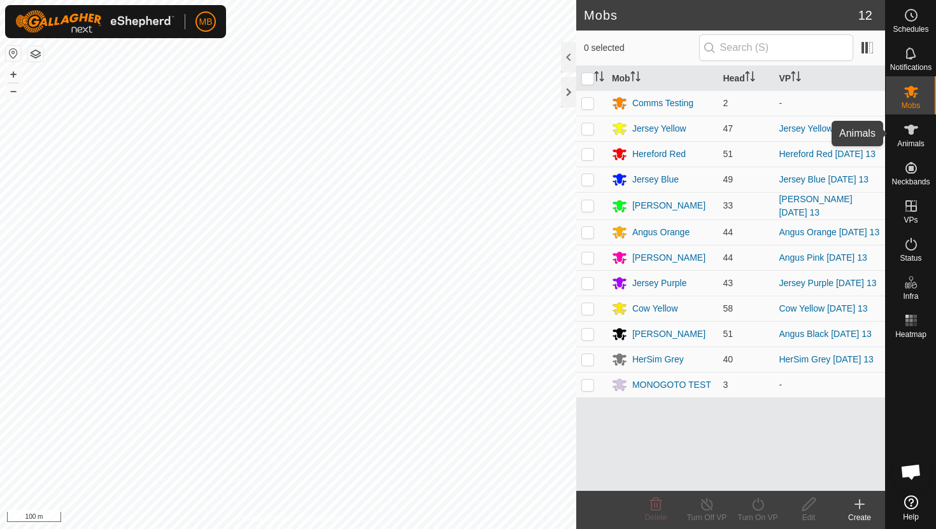
click at [913, 136] on icon at bounding box center [910, 129] width 15 height 15
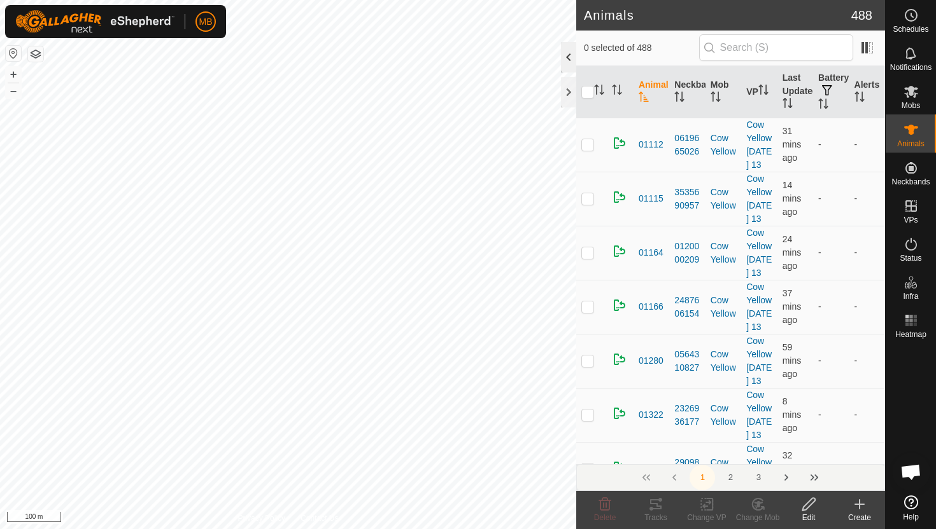
click at [565, 57] on div at bounding box center [568, 57] width 15 height 31
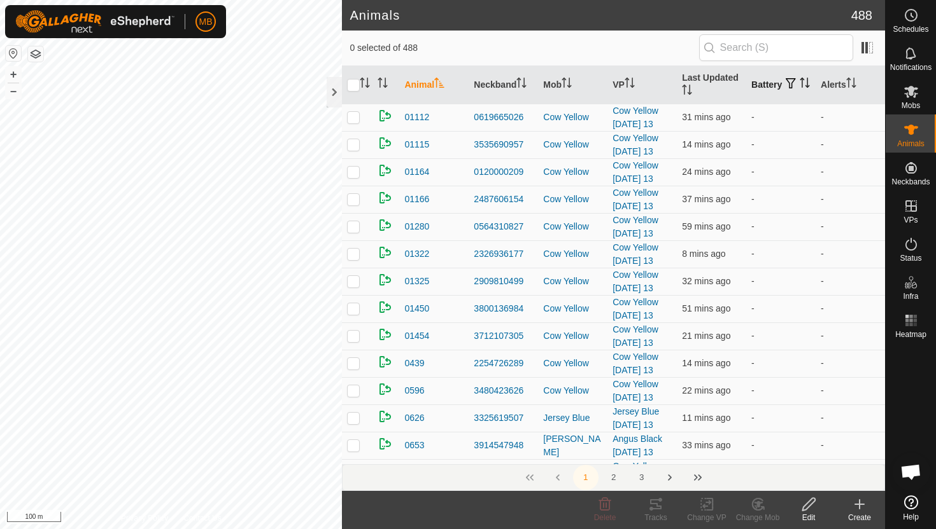
click at [805, 88] on icon "Activate to sort" at bounding box center [807, 86] width 4 height 3
click at [800, 88] on icon "Activate to sort" at bounding box center [805, 83] width 10 height 10
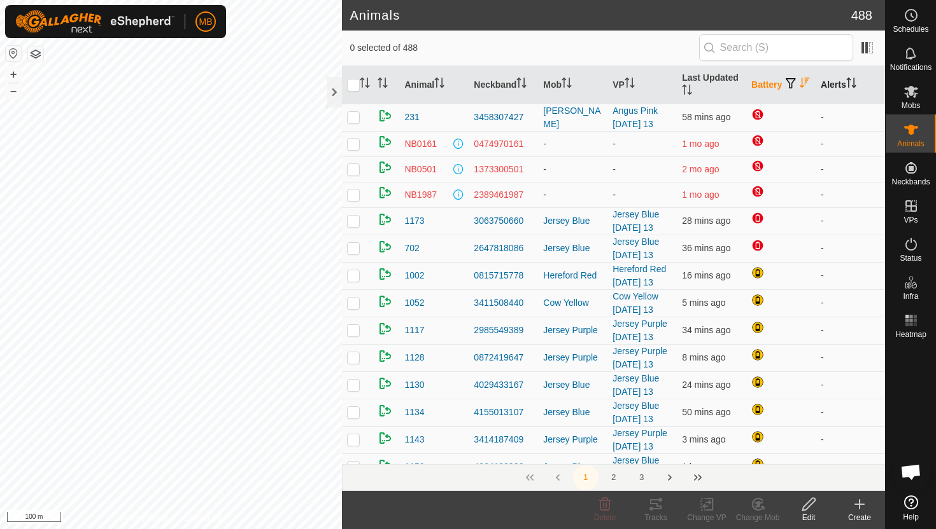
click at [853, 81] on icon "Activate to sort" at bounding box center [851, 83] width 10 height 10
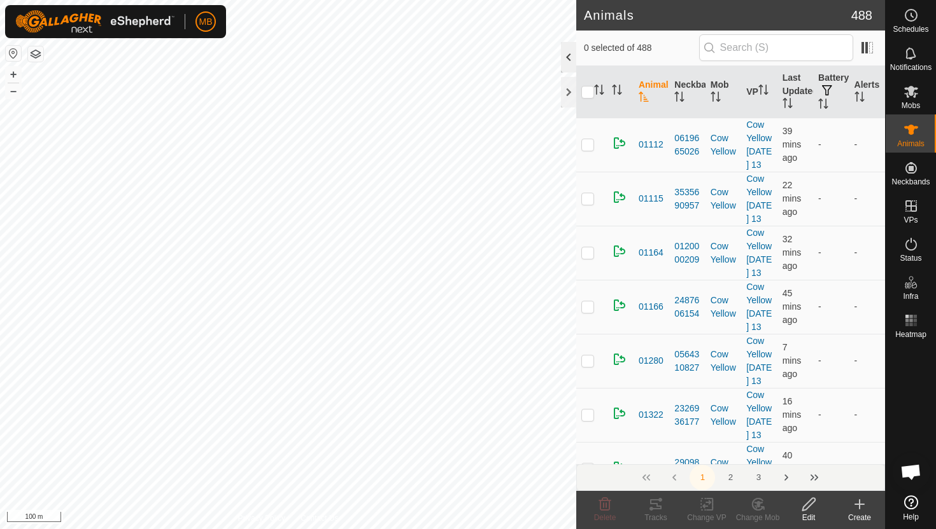
click at [568, 58] on div at bounding box center [568, 57] width 15 height 31
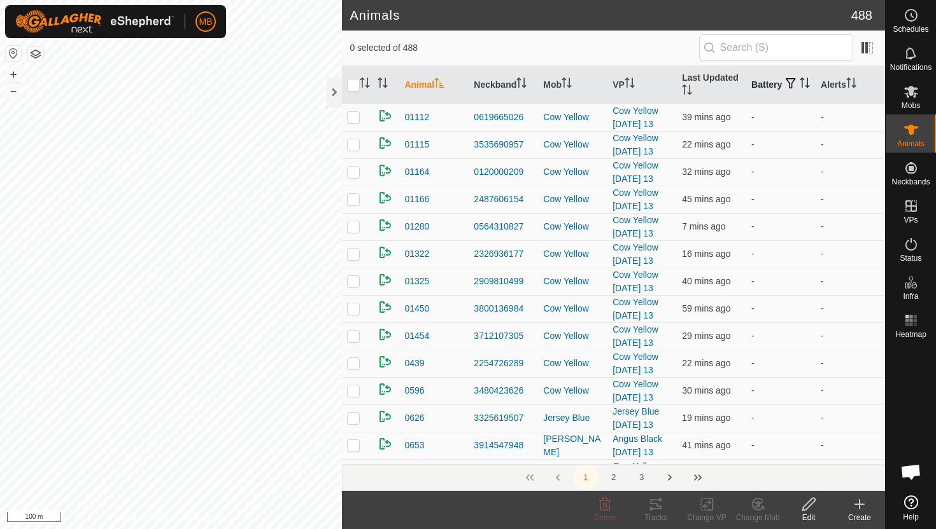
click at [799, 88] on icon "Activate to sort" at bounding box center [804, 83] width 10 height 10
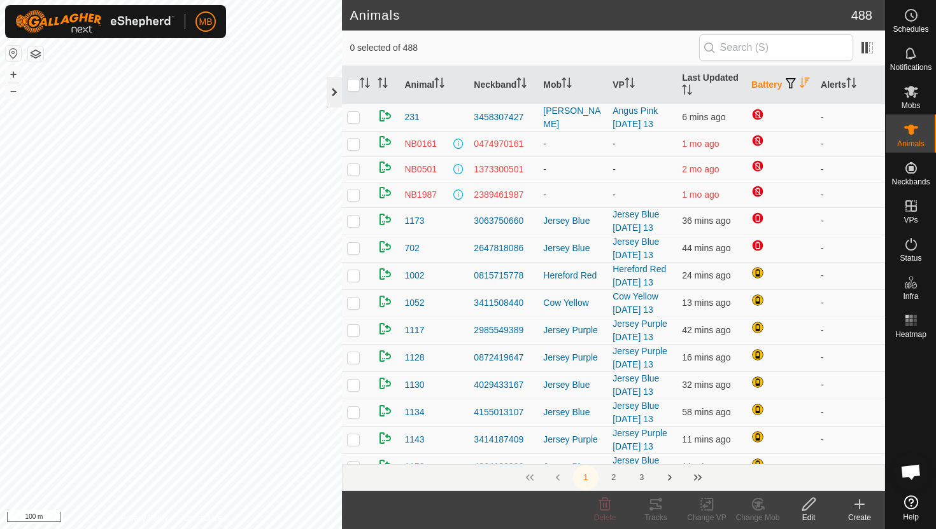
click at [335, 88] on div at bounding box center [333, 92] width 15 height 31
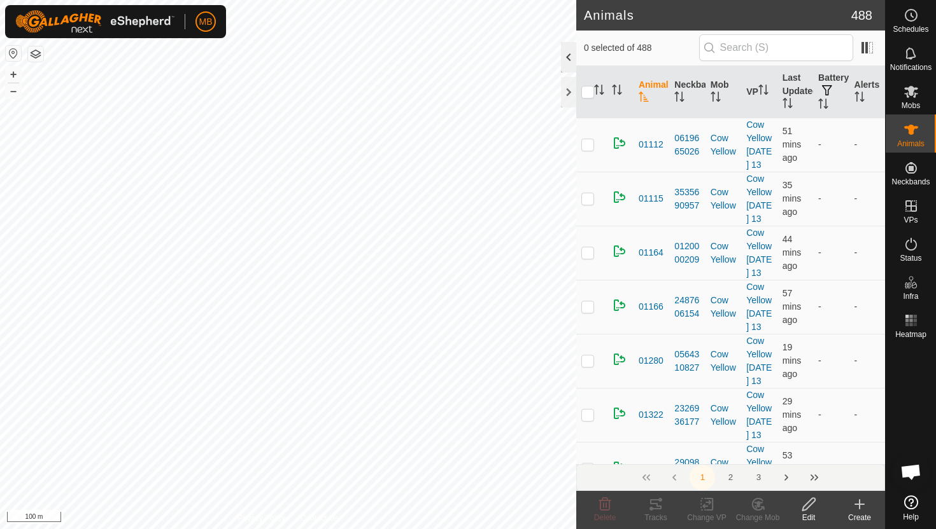
click at [568, 56] on div at bounding box center [568, 57] width 15 height 31
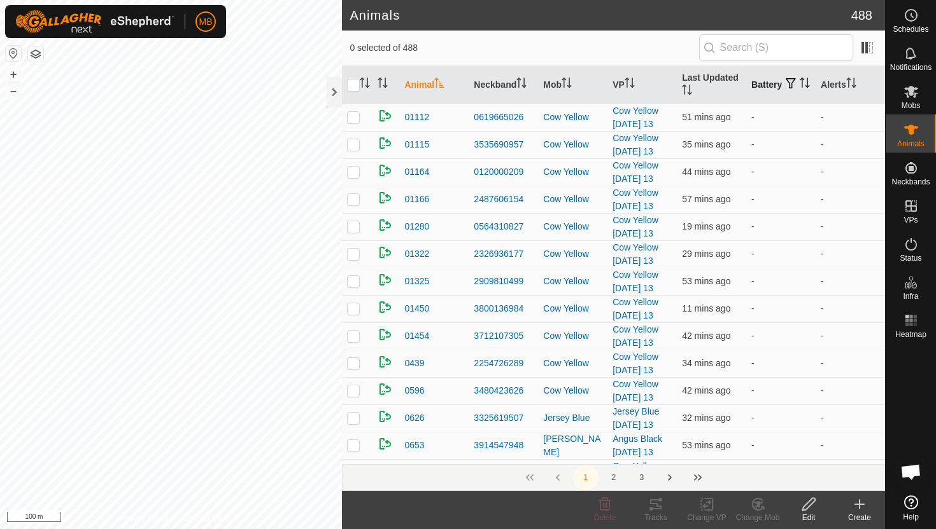
click at [799, 88] on icon "Activate to sort" at bounding box center [804, 83] width 10 height 10
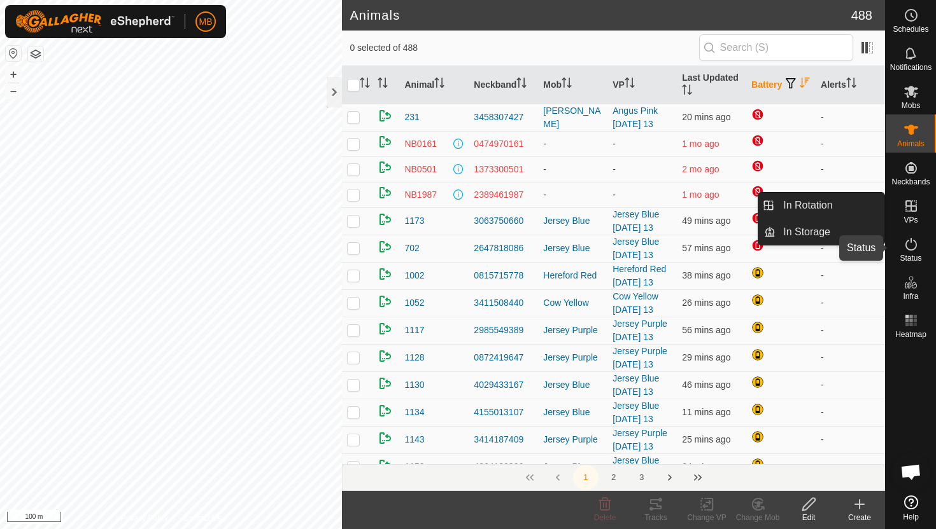
click at [915, 241] on icon at bounding box center [910, 244] width 15 height 15
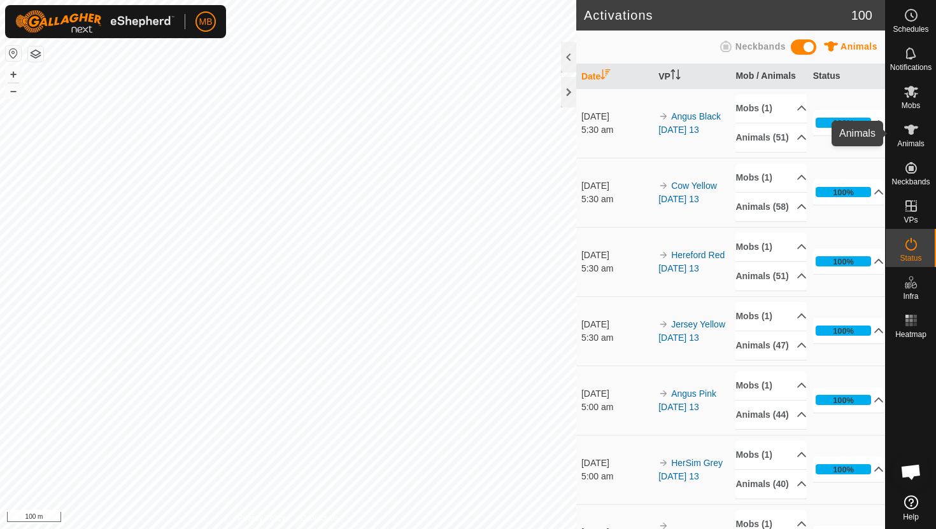
click at [907, 131] on icon at bounding box center [910, 129] width 15 height 15
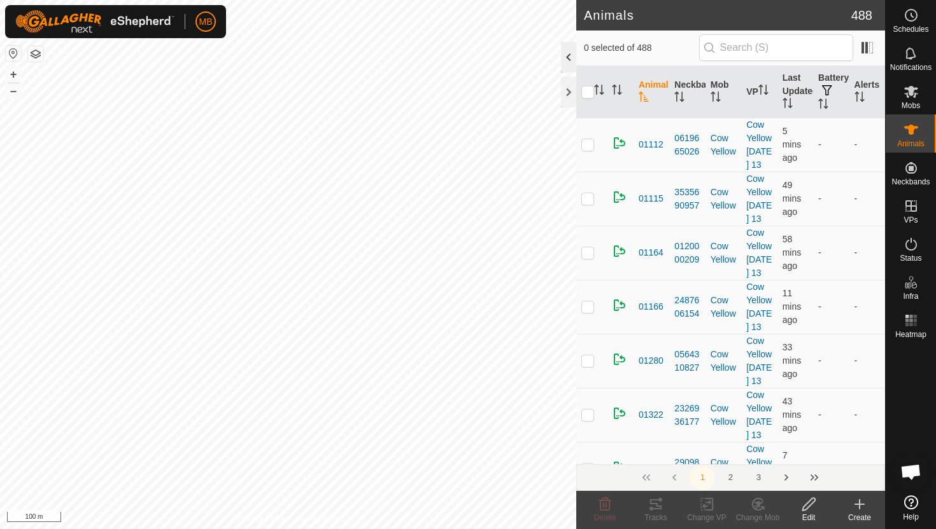
click at [569, 56] on div at bounding box center [568, 57] width 15 height 31
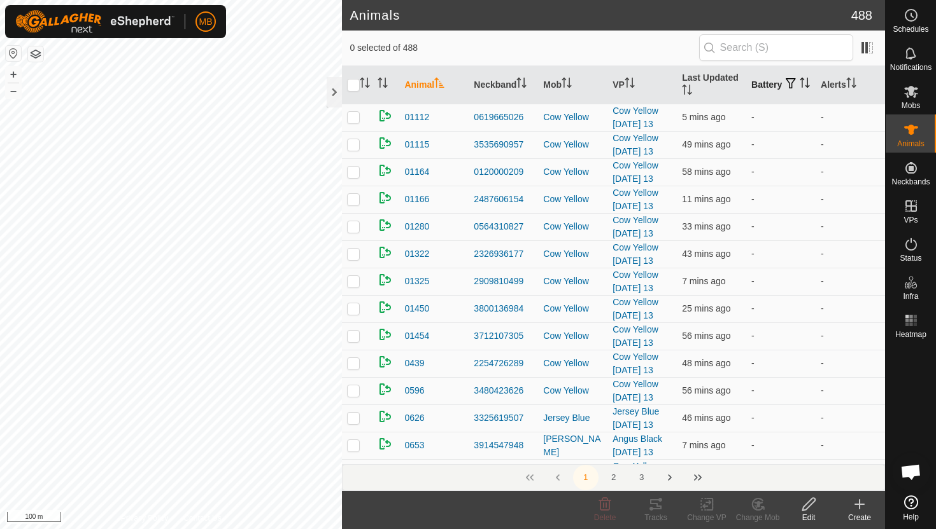
click at [799, 87] on icon "Activate to sort" at bounding box center [804, 83] width 10 height 10
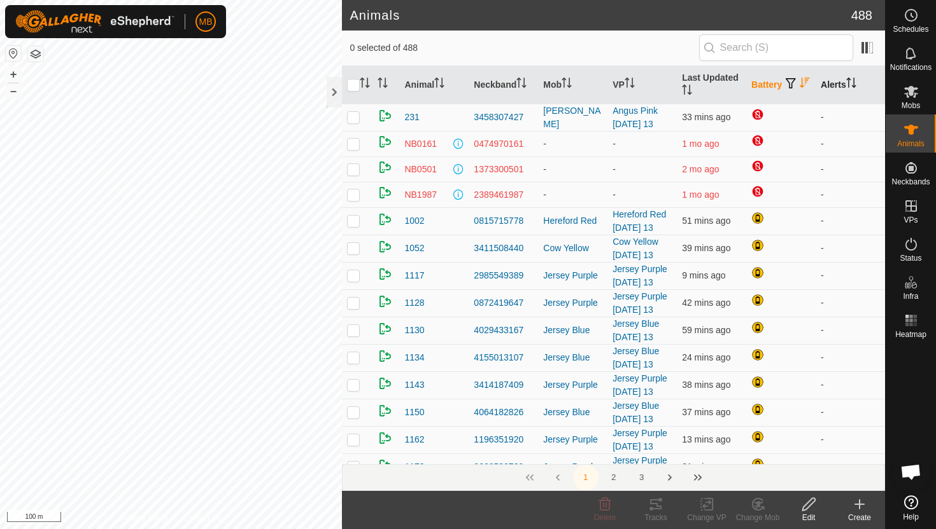
click at [852, 81] on icon "Activate to sort" at bounding box center [851, 83] width 10 height 10
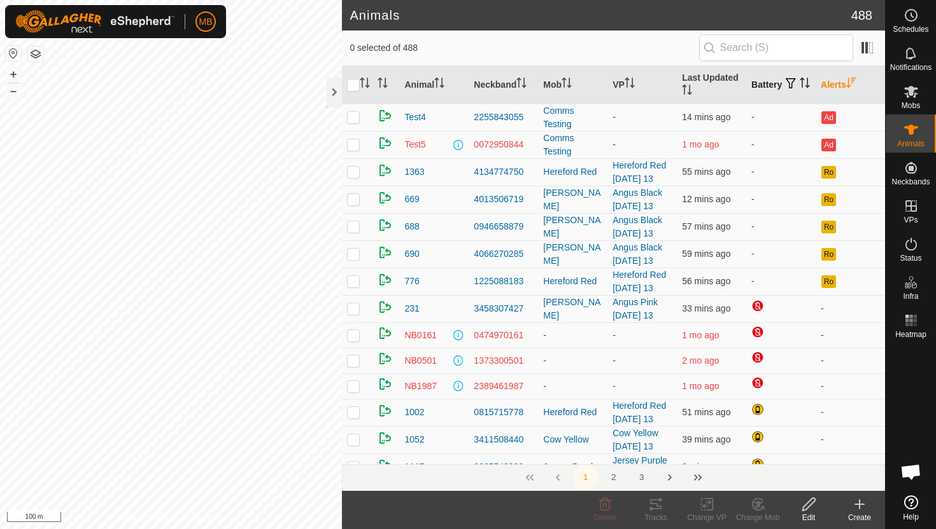
click at [799, 87] on icon "Activate to sort" at bounding box center [804, 83] width 10 height 10
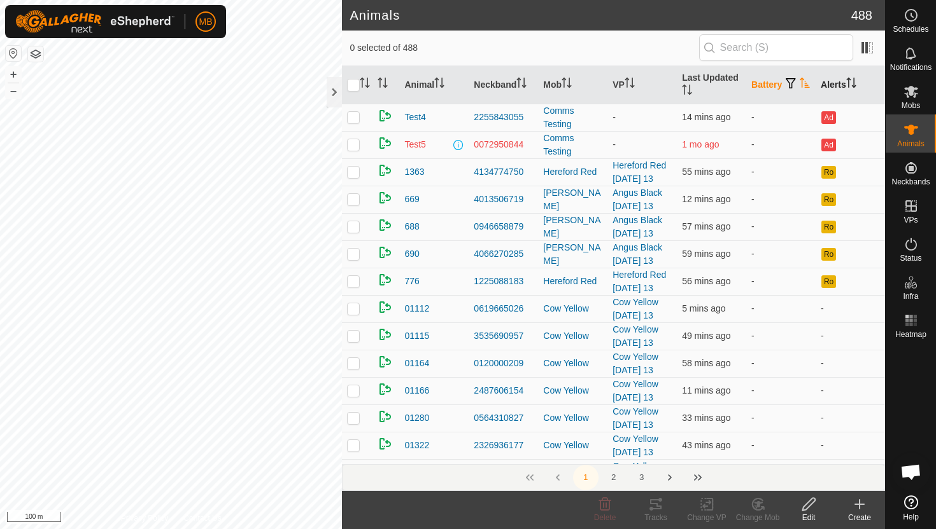
click at [799, 87] on icon "Activate to sort" at bounding box center [804, 83] width 10 height 10
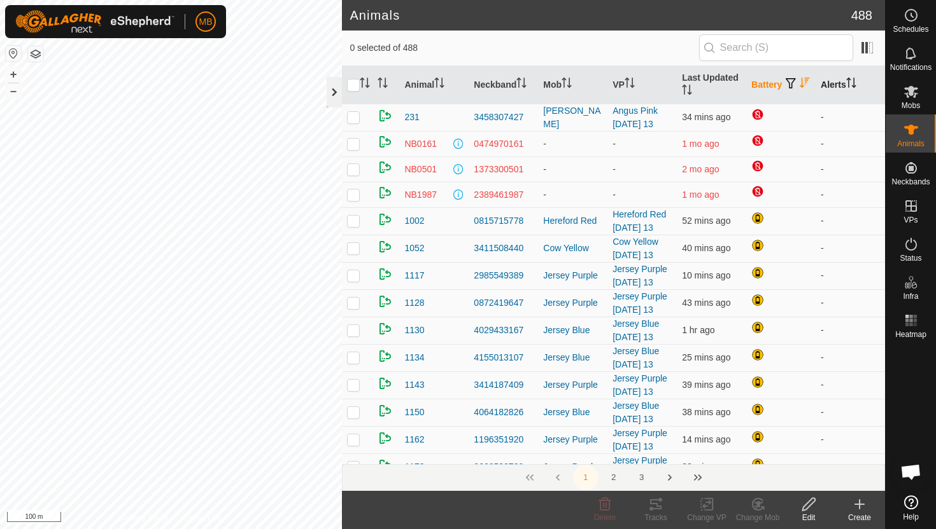
click at [332, 88] on div at bounding box center [333, 92] width 15 height 31
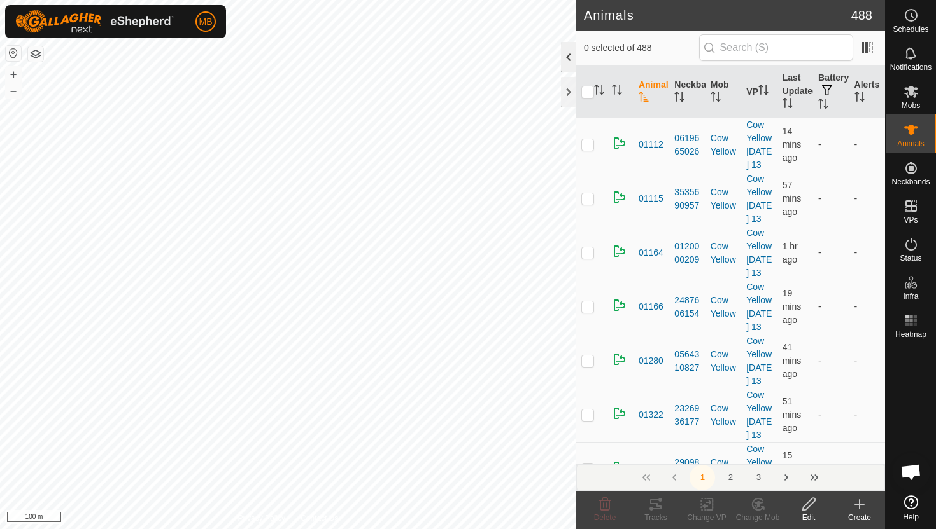
click at [568, 58] on div at bounding box center [568, 57] width 15 height 31
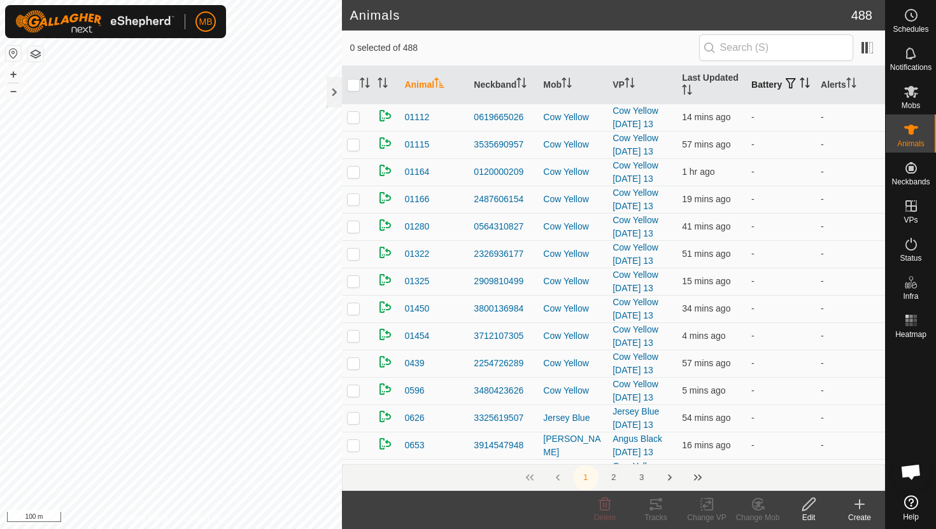
click at [799, 88] on icon "Activate to sort" at bounding box center [804, 83] width 10 height 10
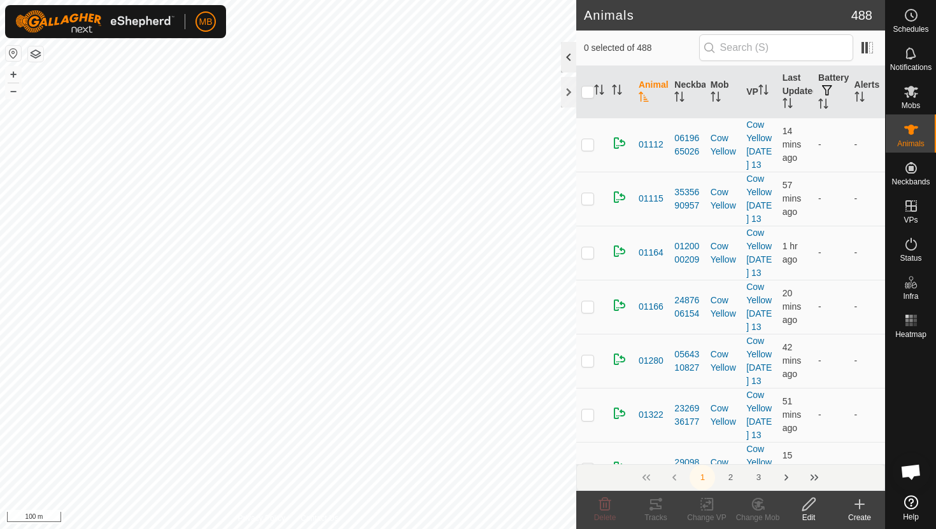
click at [568, 57] on div at bounding box center [568, 57] width 15 height 31
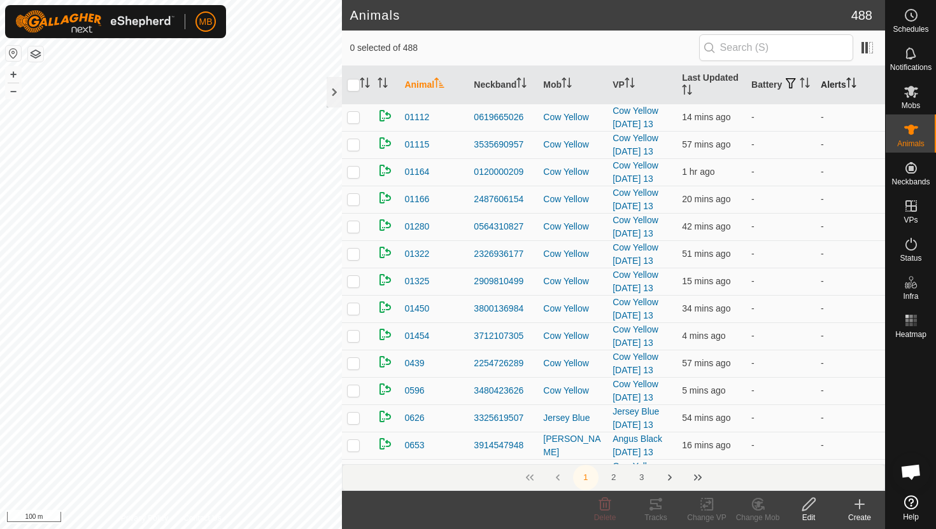
click at [852, 83] on icon "Activate to sort" at bounding box center [851, 83] width 10 height 10
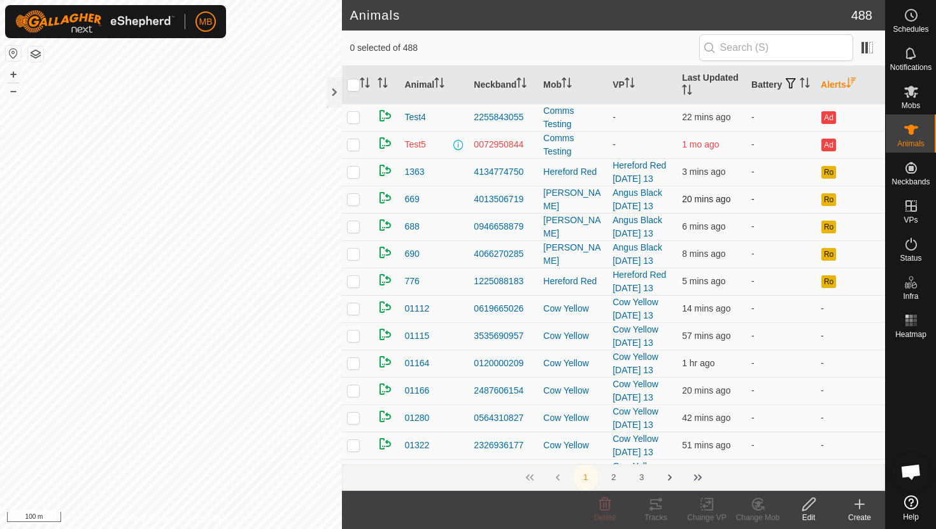
click at [351, 200] on p-checkbox at bounding box center [353, 199] width 13 height 10
checkbox input "false"
click at [354, 231] on p-checkbox at bounding box center [353, 226] width 13 height 10
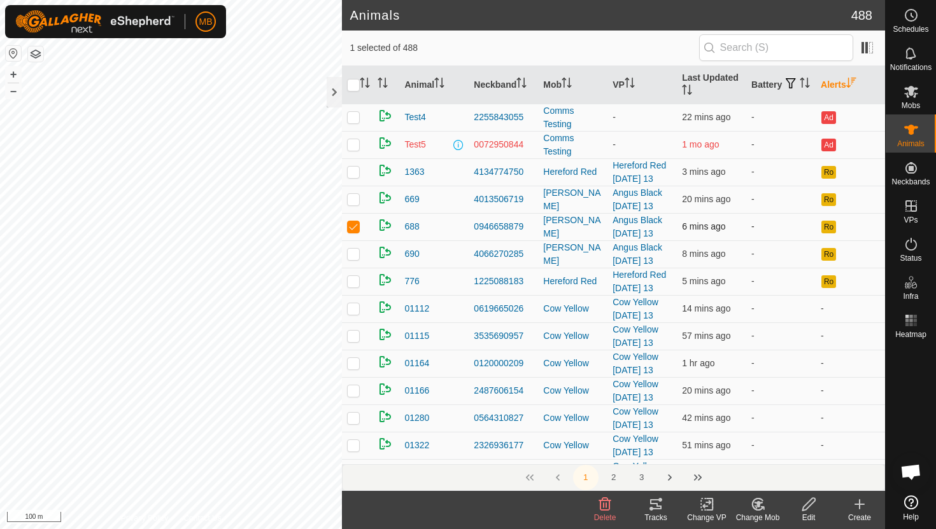
checkbox input "false"
click at [358, 258] on p-checkbox at bounding box center [353, 254] width 13 height 10
checkbox input "false"
click at [360, 281] on p-checkbox at bounding box center [353, 281] width 13 height 10
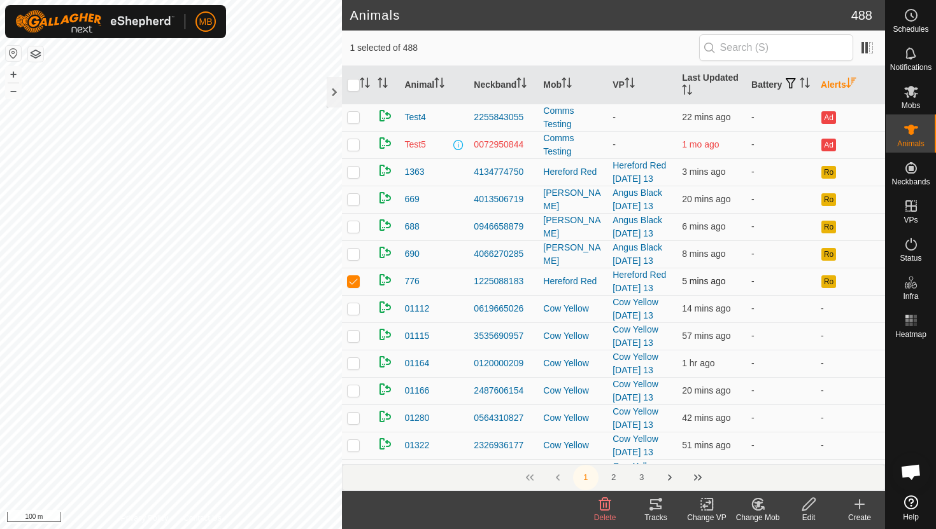
click at [360, 281] on p-checkbox at bounding box center [353, 281] width 13 height 10
checkbox input "false"
click at [335, 98] on div at bounding box center [333, 92] width 15 height 31
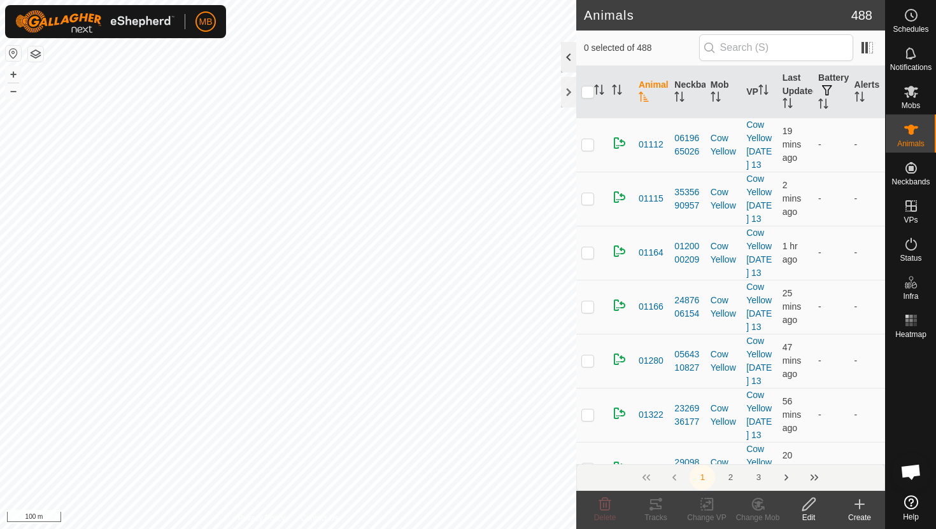
click at [571, 55] on div at bounding box center [568, 57] width 15 height 31
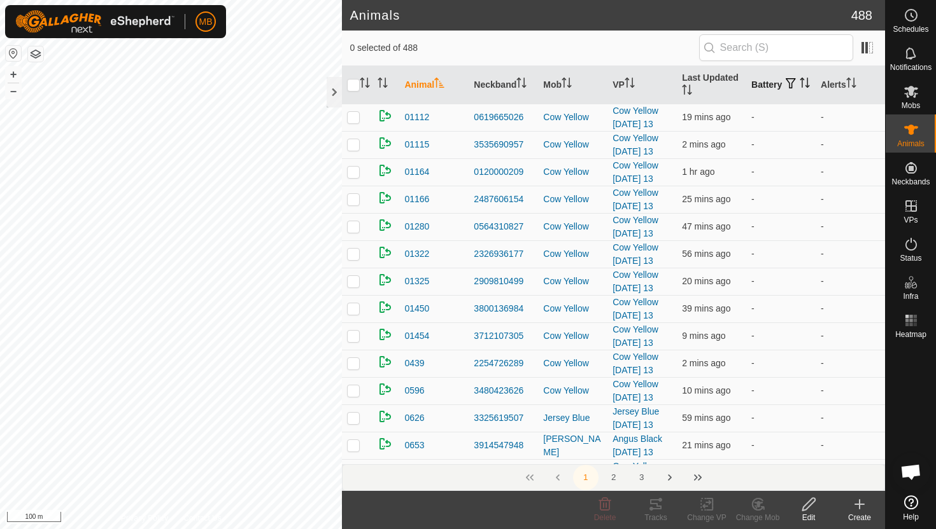
click at [799, 85] on icon "Activate to sort" at bounding box center [804, 83] width 10 height 10
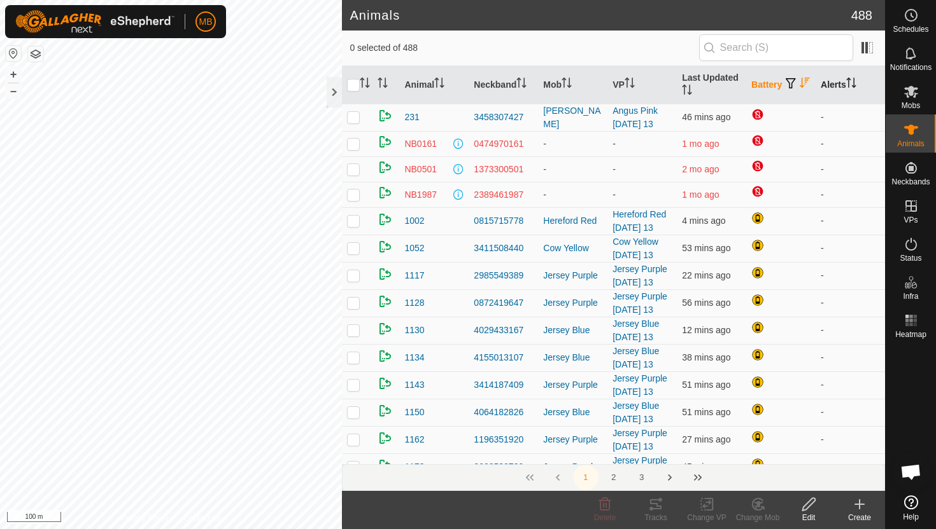
click at [849, 83] on icon "Activate to sort" at bounding box center [848, 83] width 1 height 10
click at [850, 83] on icon "Activate to sort" at bounding box center [851, 83] width 10 height 10
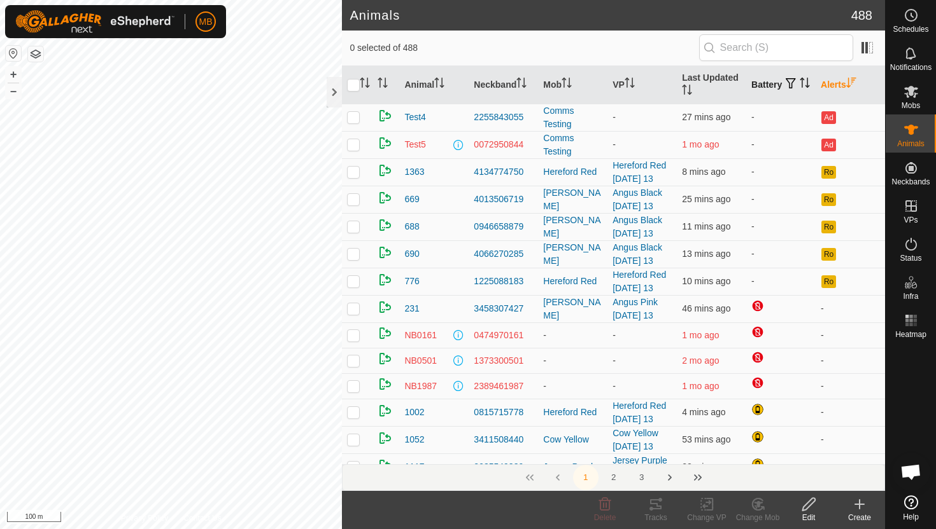
click at [850, 83] on icon "Activate to sort" at bounding box center [851, 83] width 10 height 10
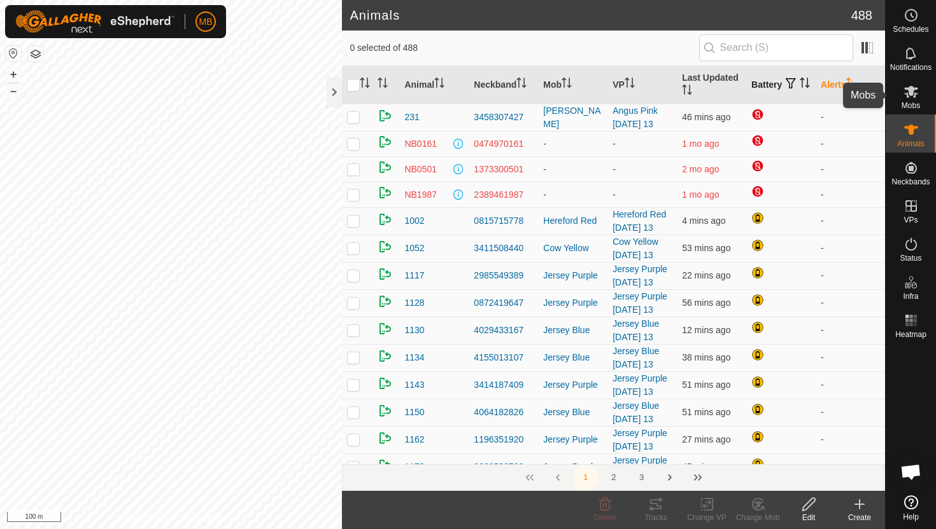
click at [913, 99] on icon at bounding box center [910, 91] width 15 height 15
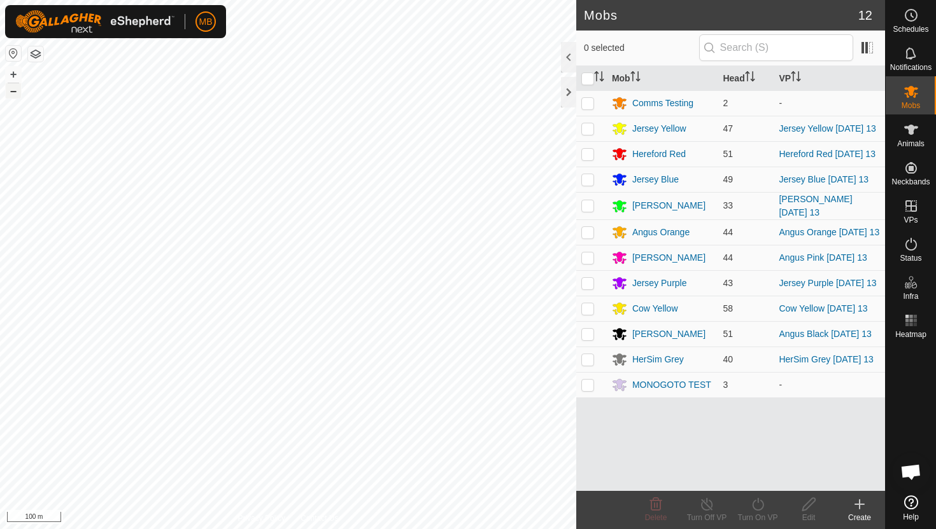
click at [12, 90] on button "–" at bounding box center [13, 90] width 15 height 15
click at [187, 31] on div "MB Schedules Notifications Mobs Animals Neckbands VPs Status Infra Heatmap Help…" at bounding box center [468, 264] width 936 height 529
click at [13, 77] on button "+" at bounding box center [13, 74] width 15 height 15
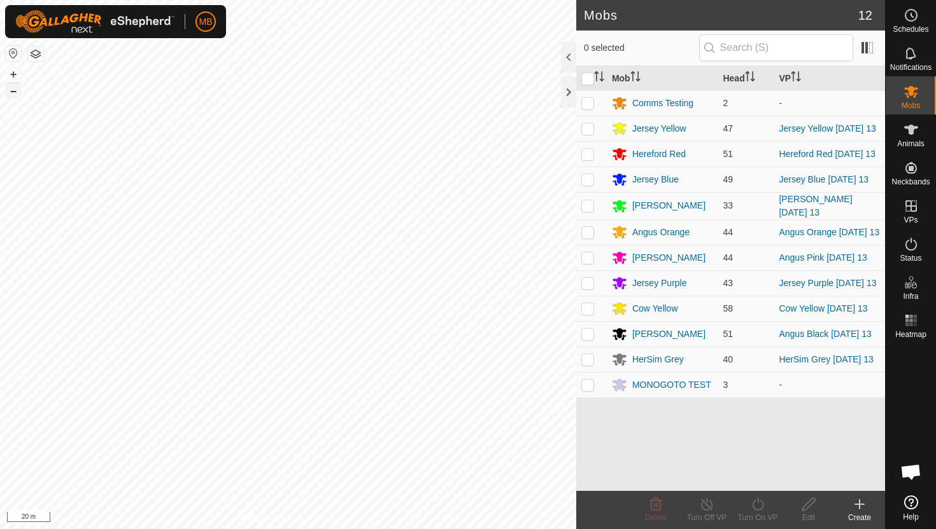
click at [11, 88] on button "–" at bounding box center [13, 90] width 15 height 15
